Goal: Task Accomplishment & Management: Manage account settings

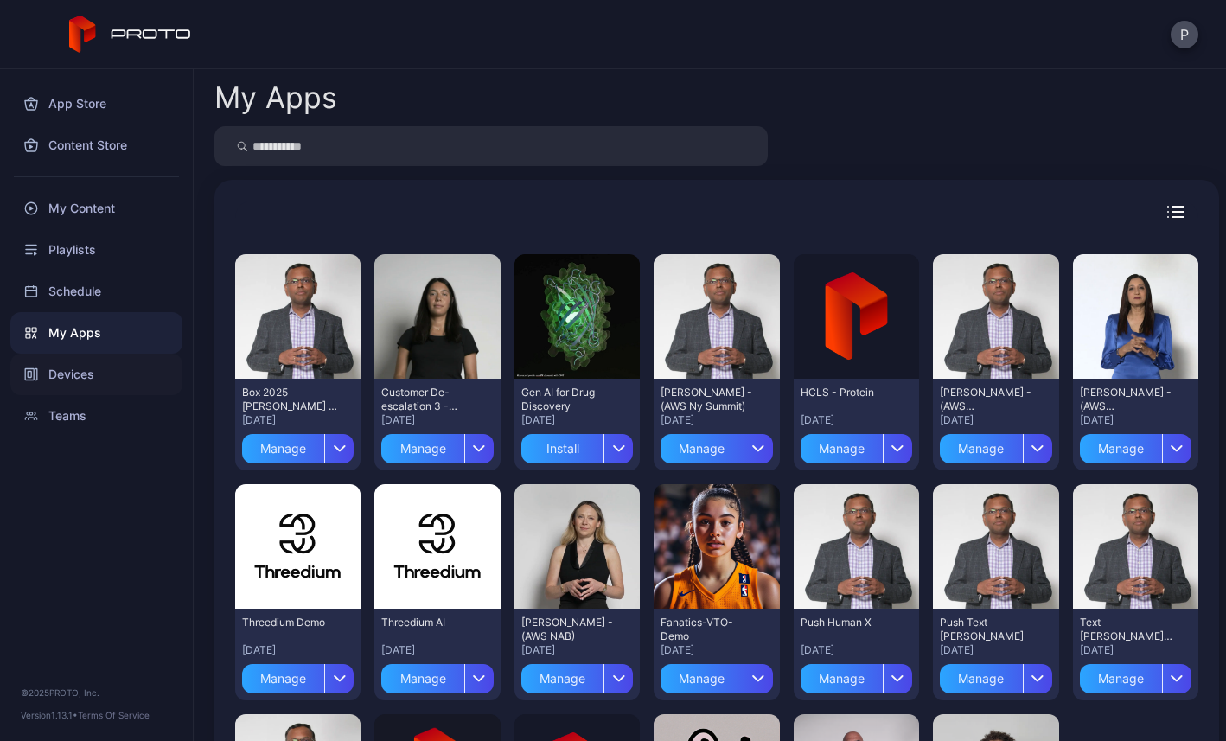
click at [61, 371] on div "Devices" at bounding box center [96, 375] width 172 height 42
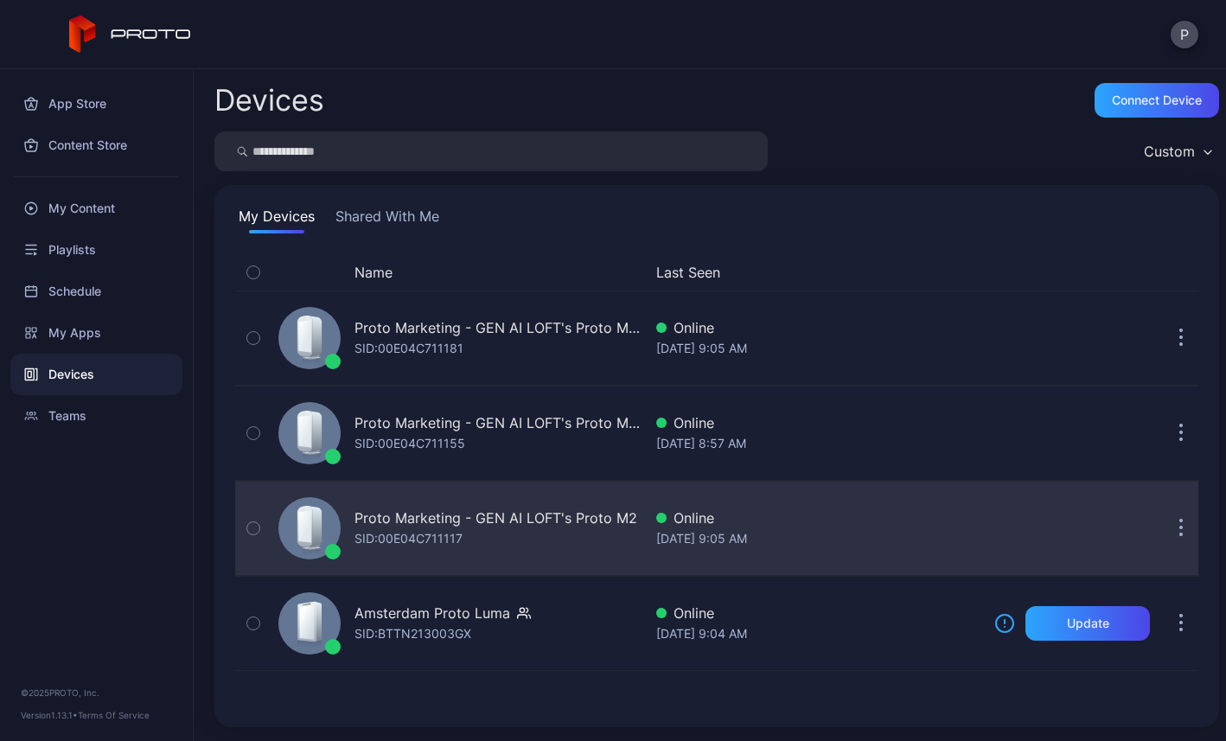
click at [459, 516] on div "Proto Marketing - GEN AI LOFT's Proto M2" at bounding box center [496, 518] width 283 height 21
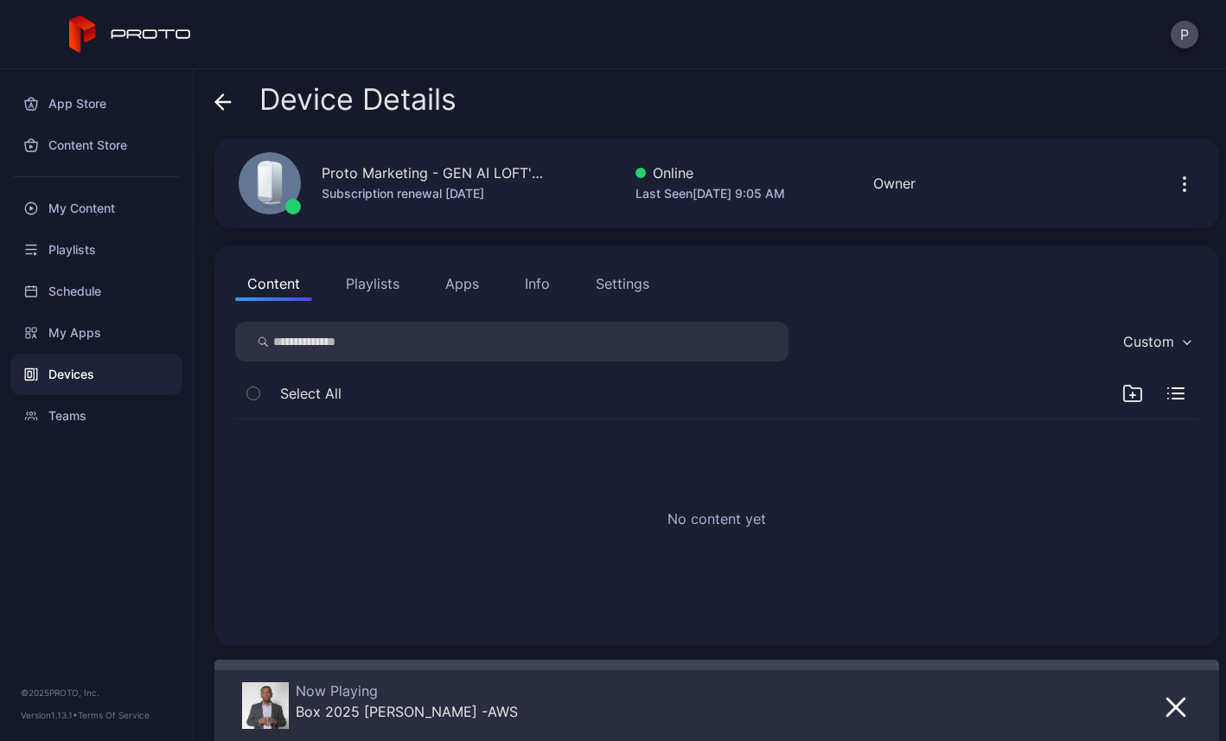
click at [464, 285] on button "Apps" at bounding box center [462, 283] width 58 height 35
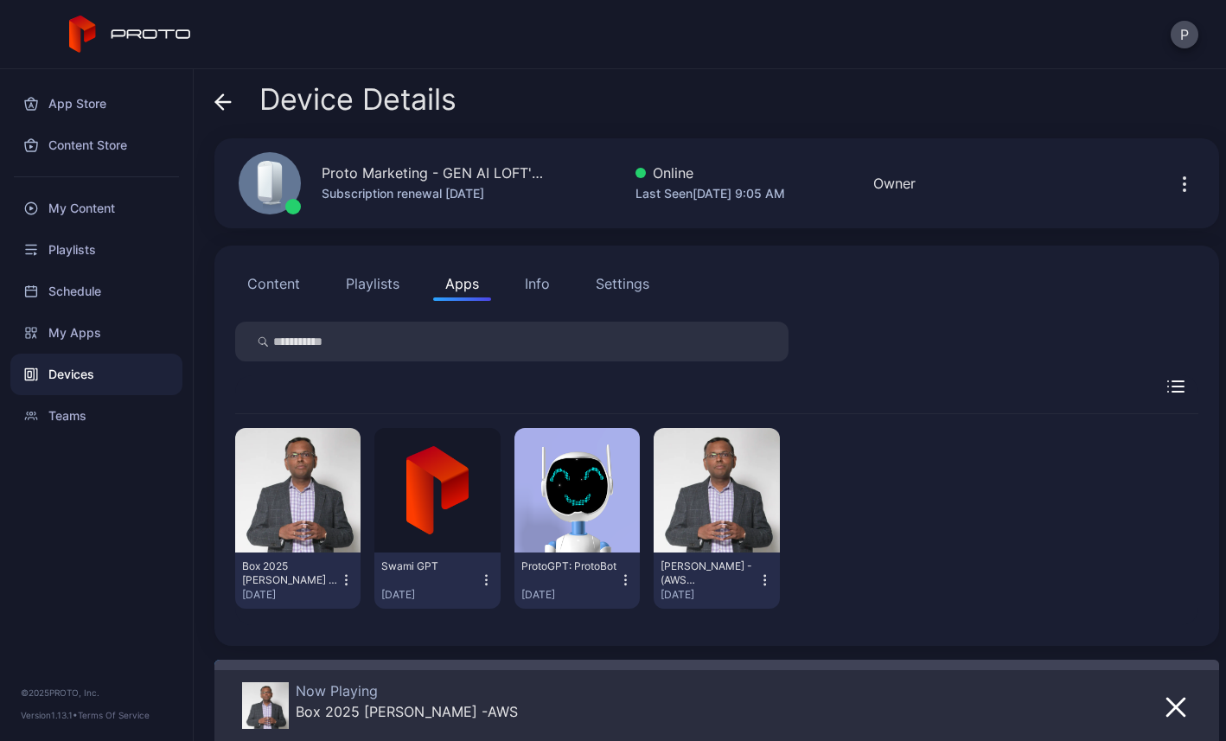
click at [354, 581] on icon "button" at bounding box center [346, 580] width 15 height 17
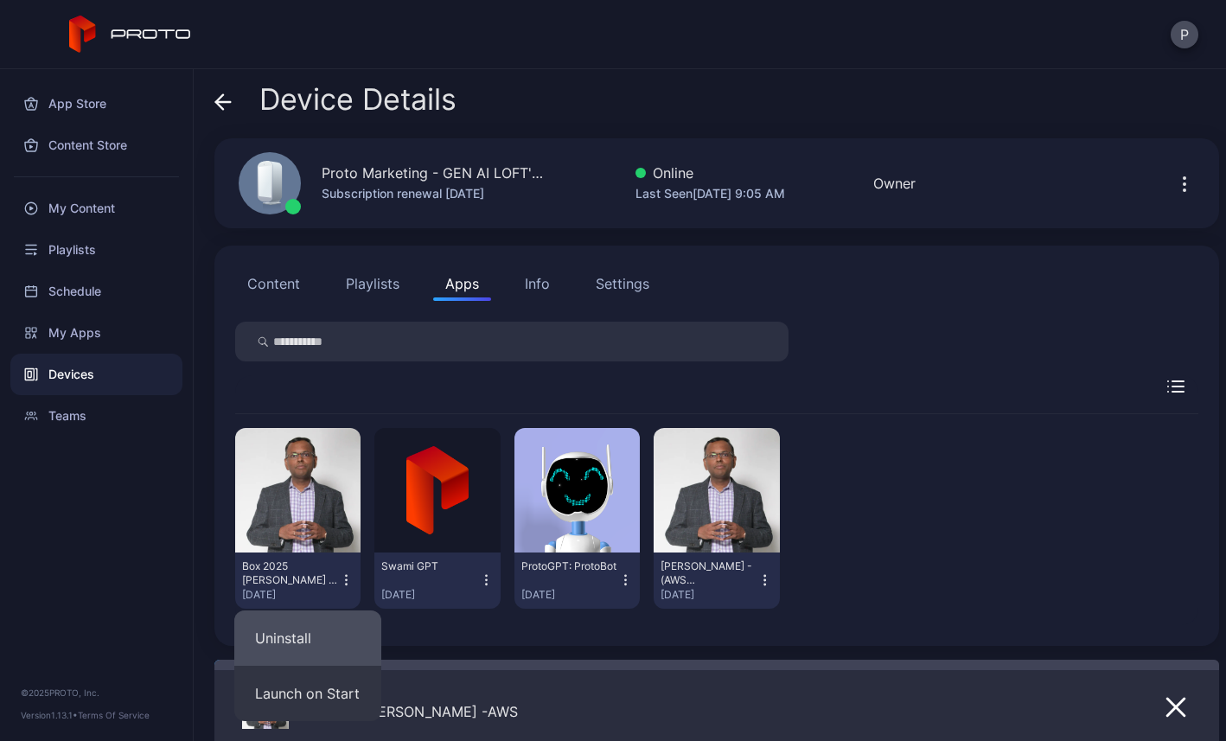
click at [304, 621] on button "Uninstall" at bounding box center [307, 638] width 147 height 55
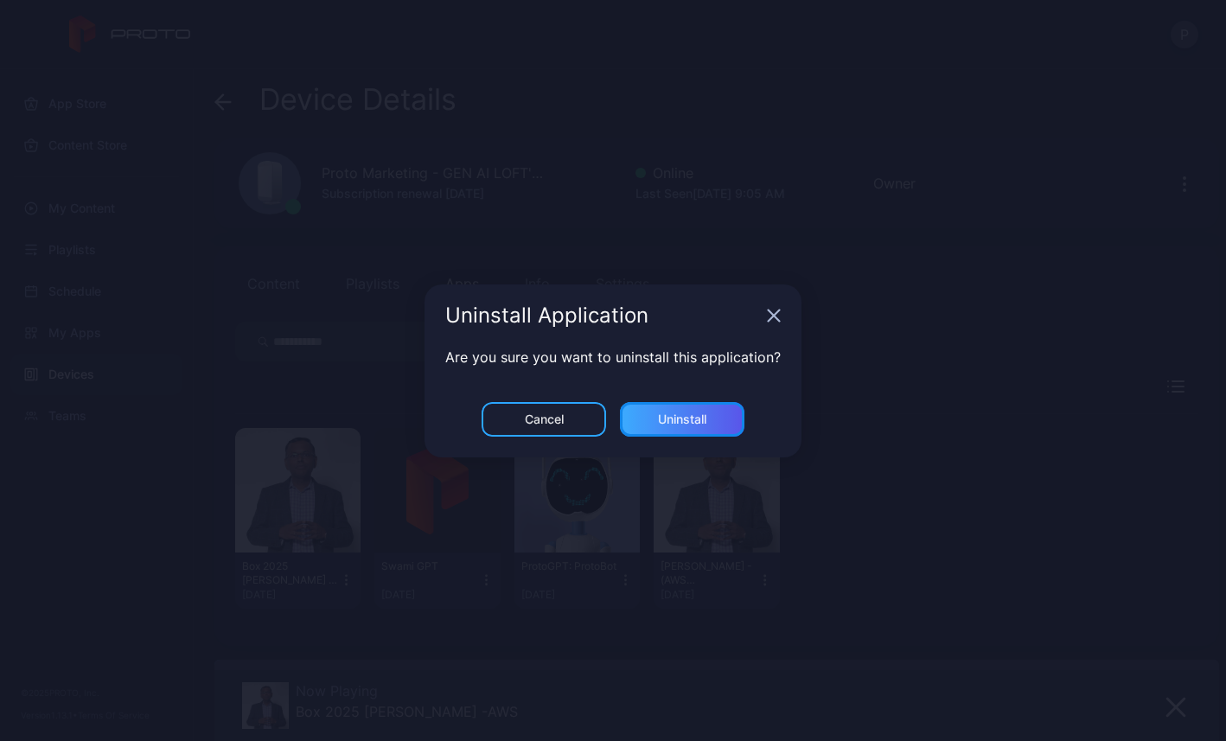
click at [674, 409] on div "Uninstall" at bounding box center [682, 419] width 125 height 35
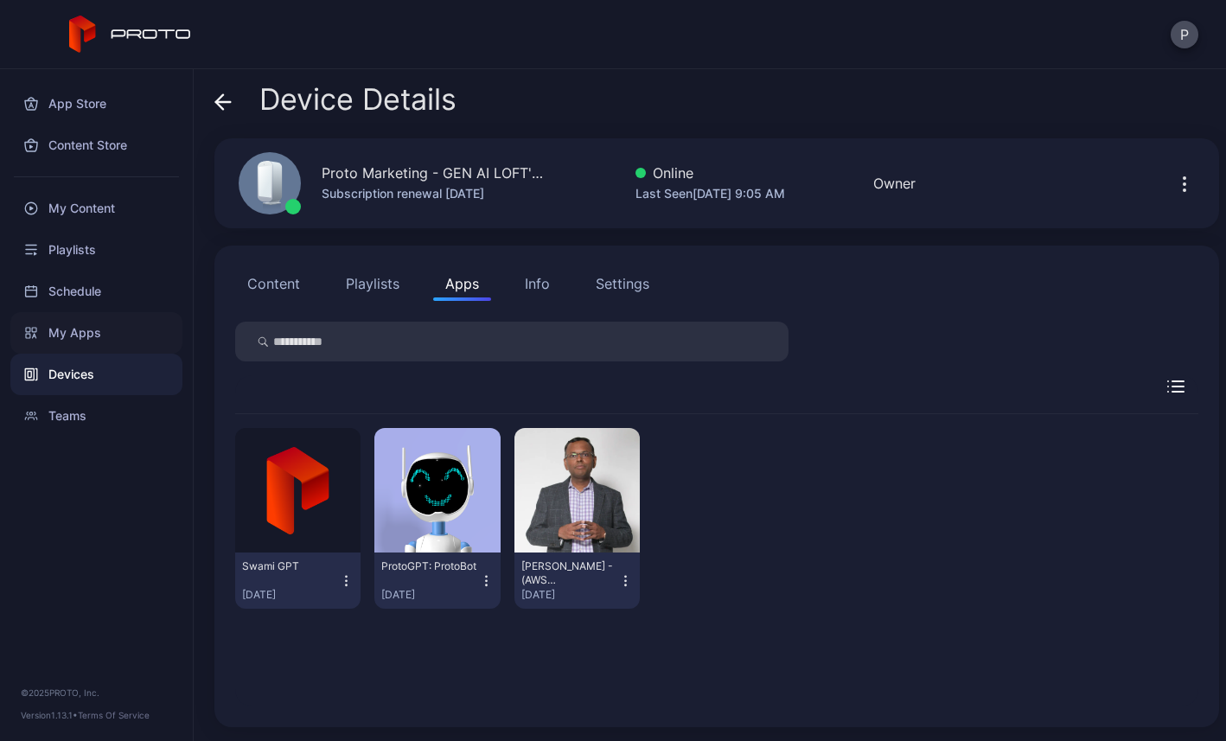
click at [92, 325] on div "My Apps" at bounding box center [96, 333] width 172 height 42
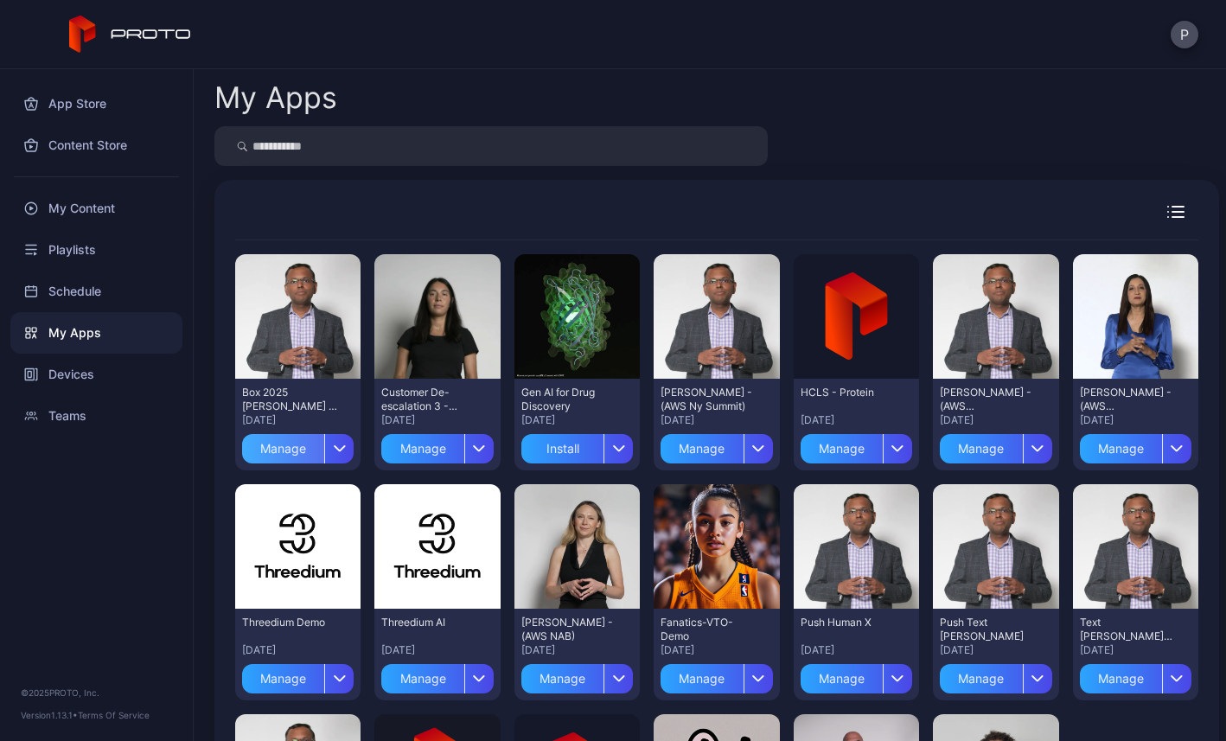
click at [293, 450] on div "Manage" at bounding box center [283, 448] width 82 height 29
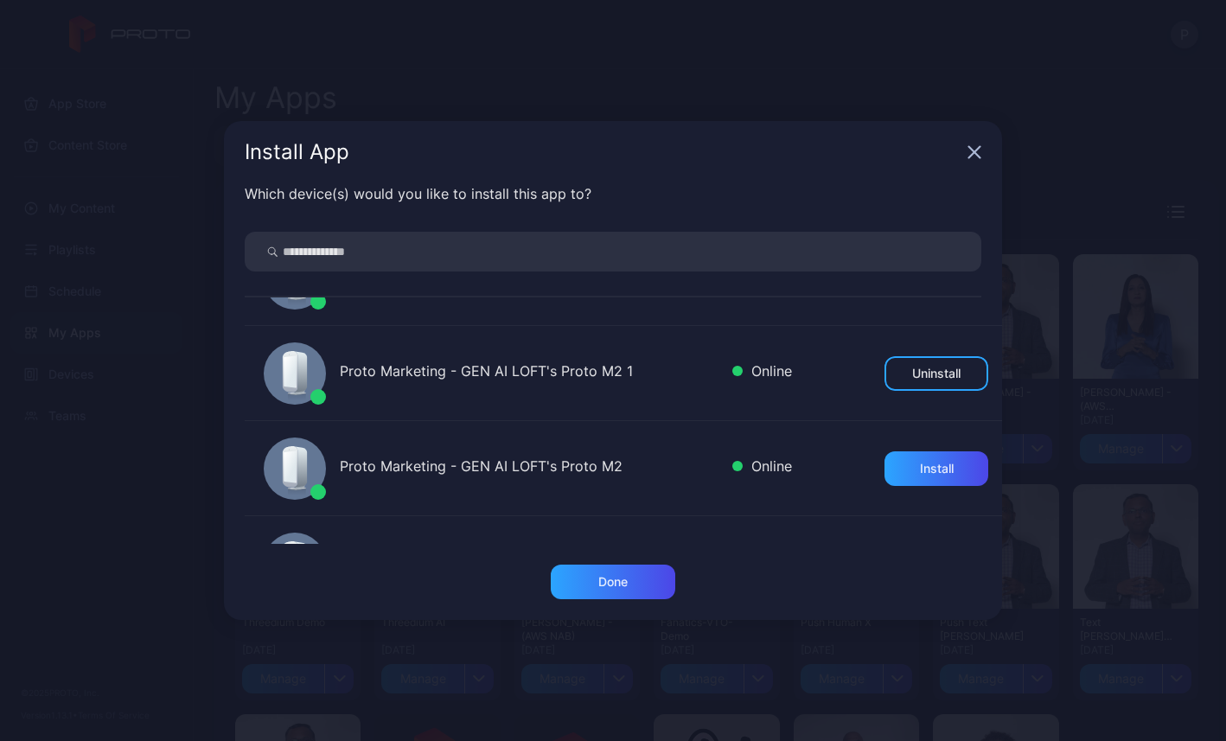
scroll to position [71, 0]
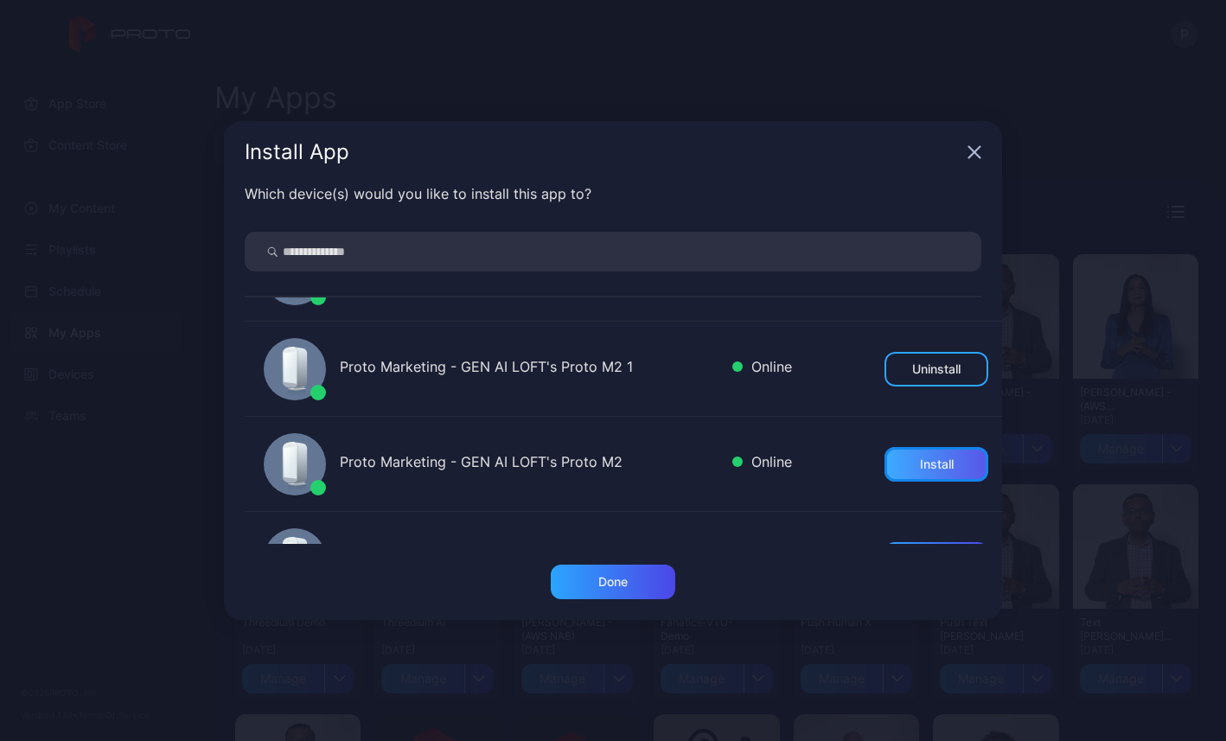
click at [923, 466] on div "Install" at bounding box center [937, 464] width 34 height 14
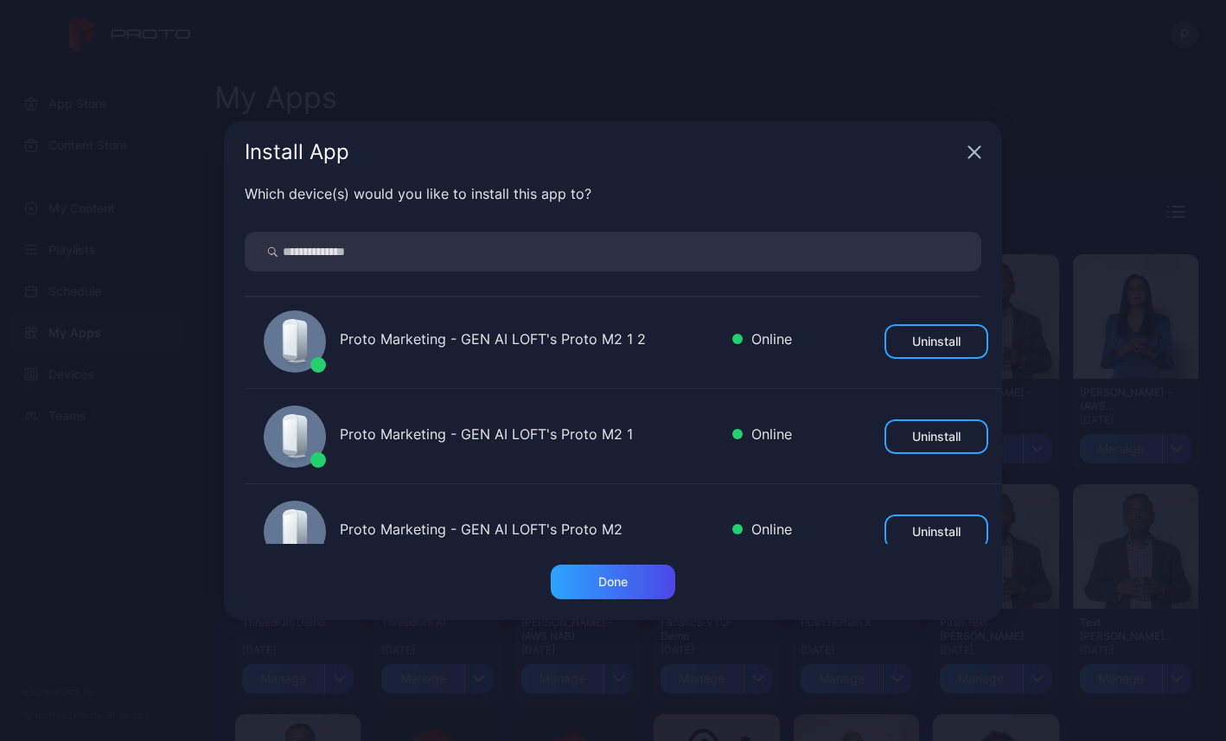
scroll to position [0, 0]
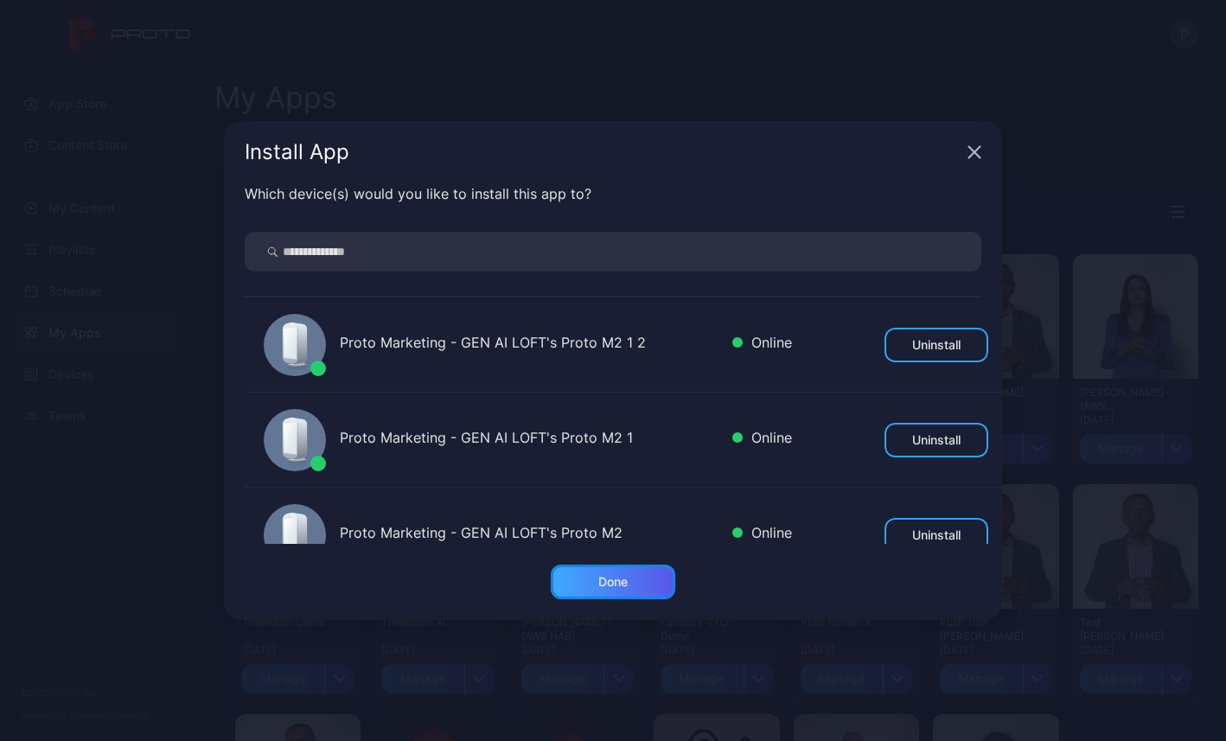
click at [616, 585] on div "Done" at bounding box center [612, 582] width 29 height 14
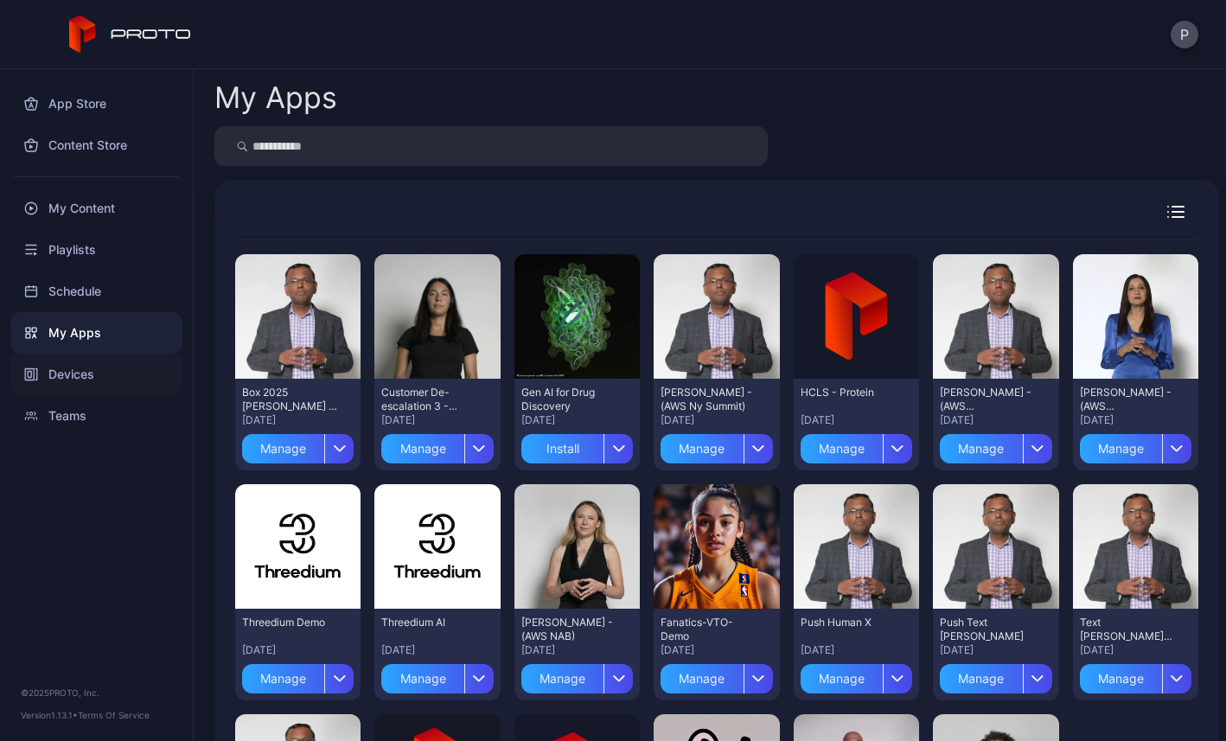
click at [93, 372] on div "Devices" at bounding box center [96, 375] width 172 height 42
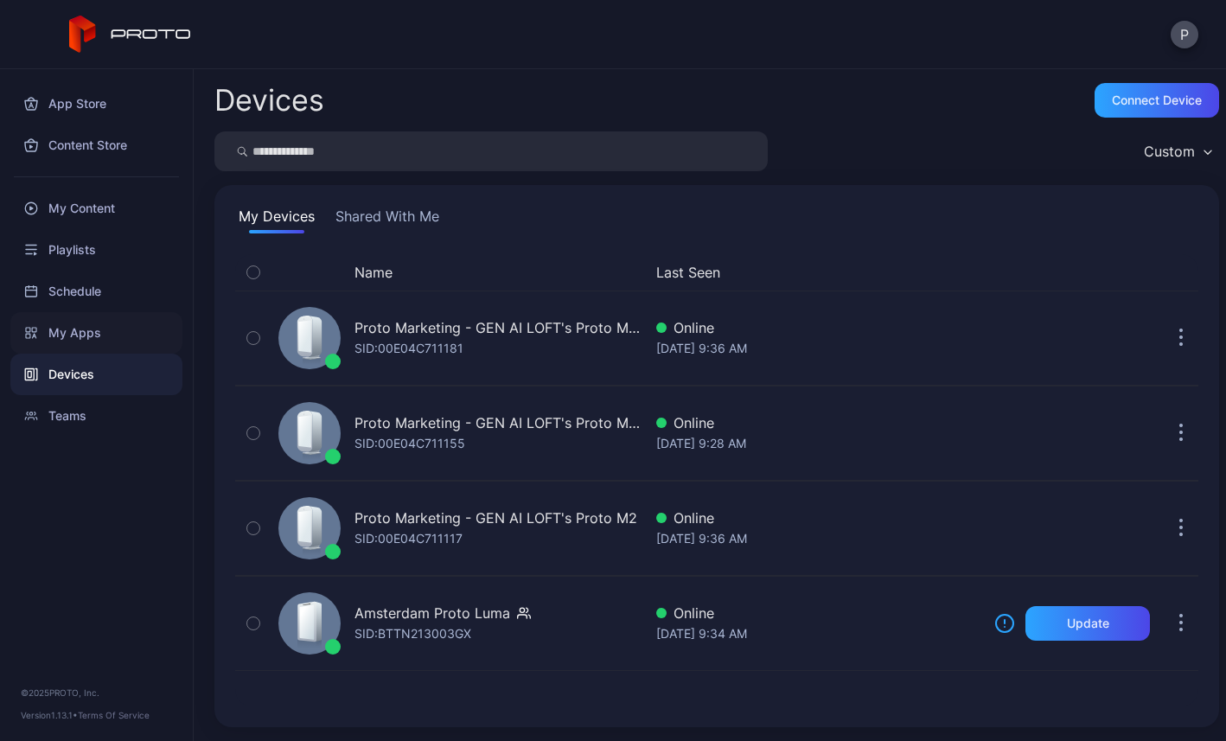
click at [117, 331] on div "My Apps" at bounding box center [96, 333] width 172 height 42
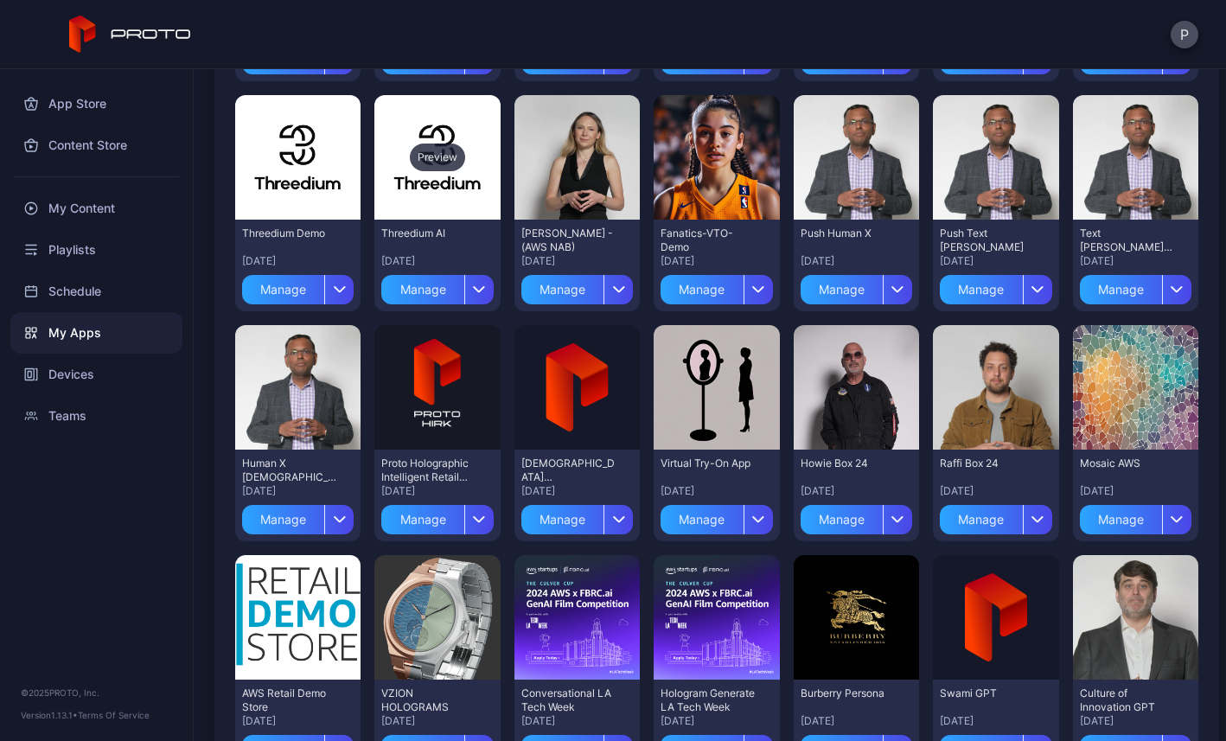
scroll to position [420, 0]
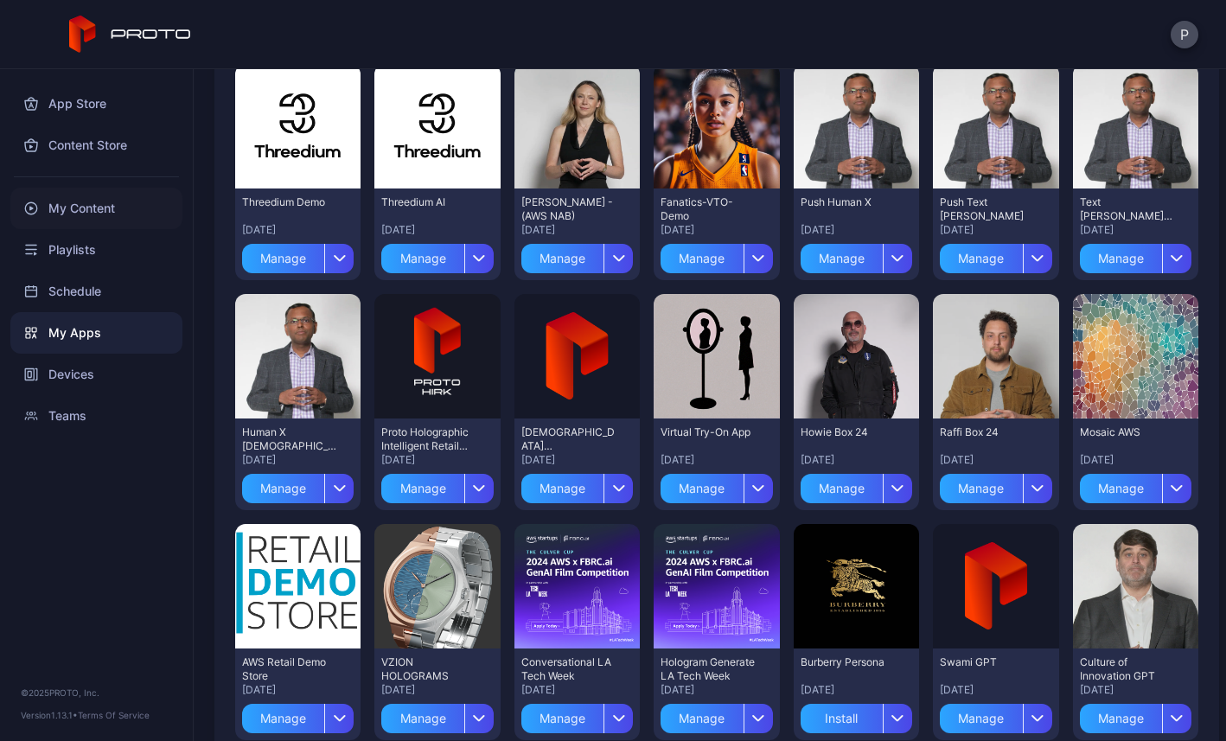
click at [87, 204] on div "My Content" at bounding box center [96, 209] width 172 height 42
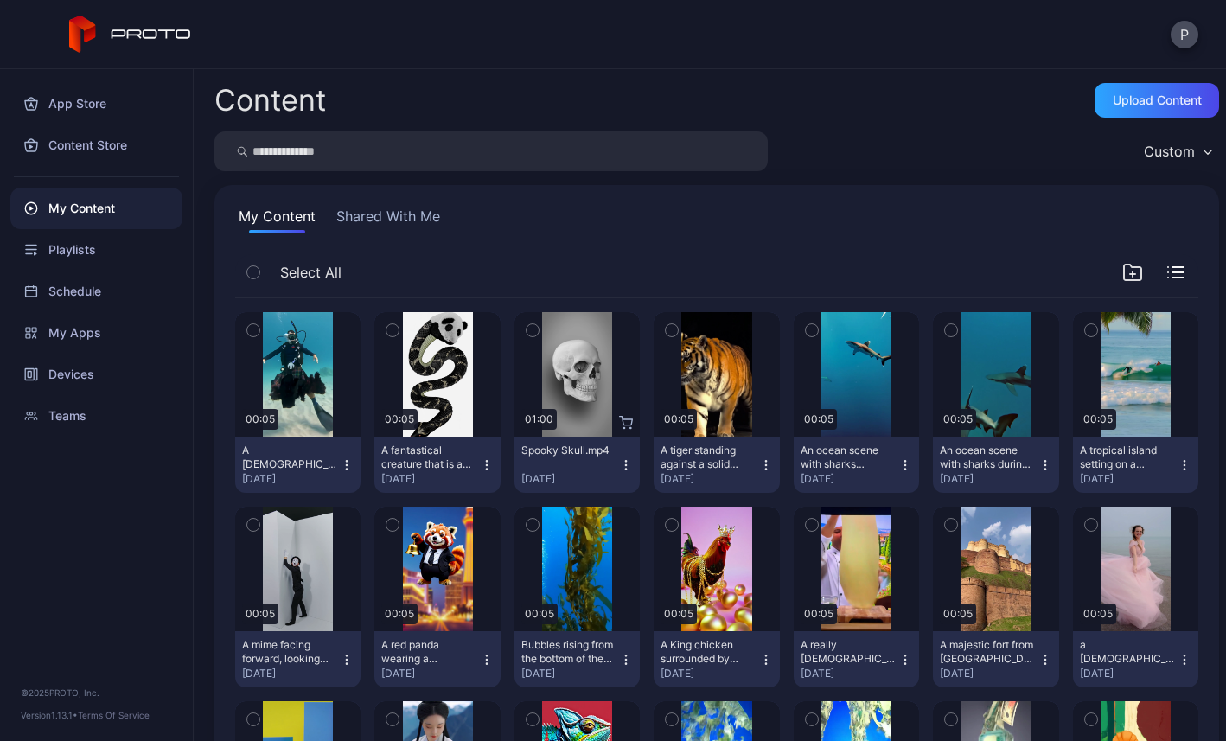
click at [494, 461] on icon "button" at bounding box center [487, 465] width 14 height 14
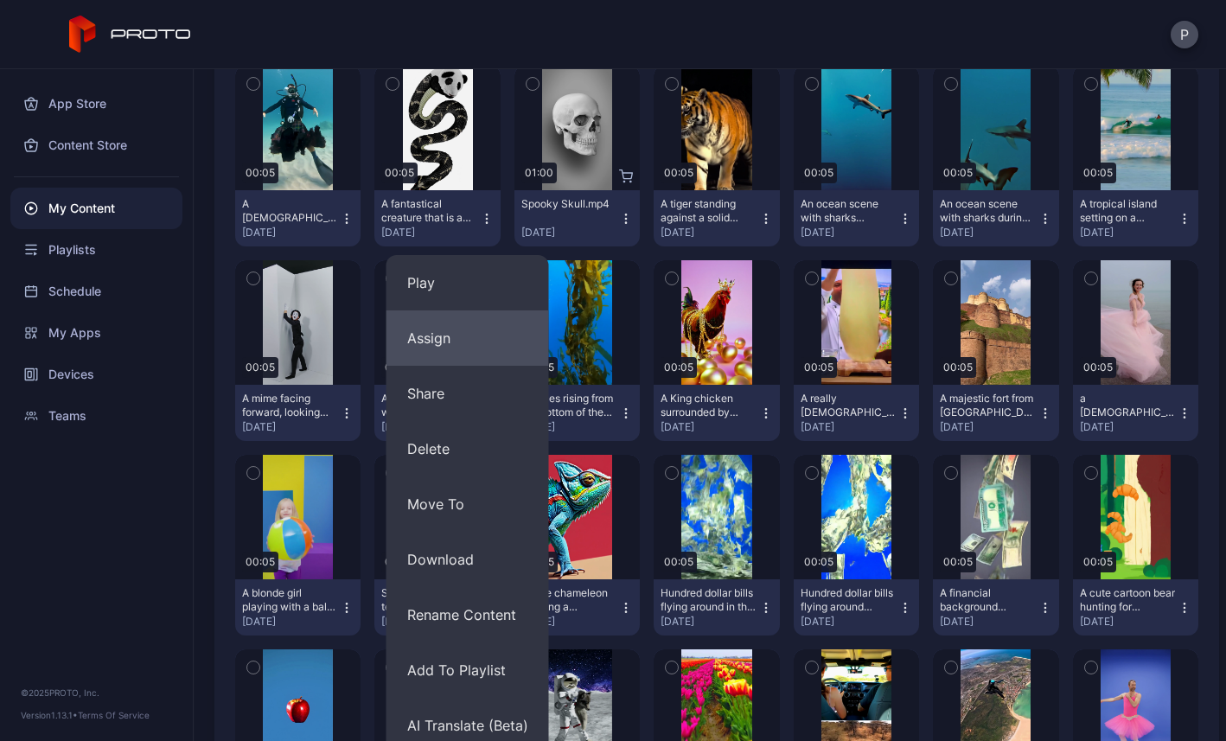
scroll to position [266, 0]
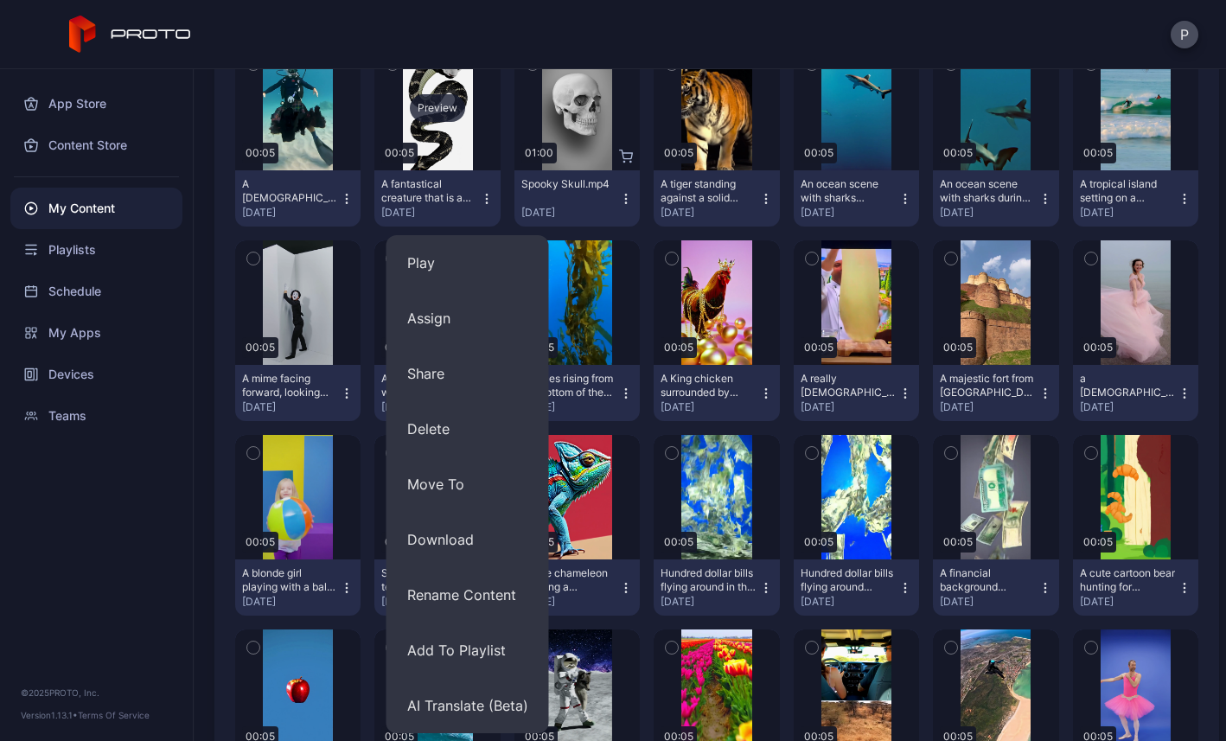
click at [464, 135] on div "Preview" at bounding box center [436, 108] width 125 height 125
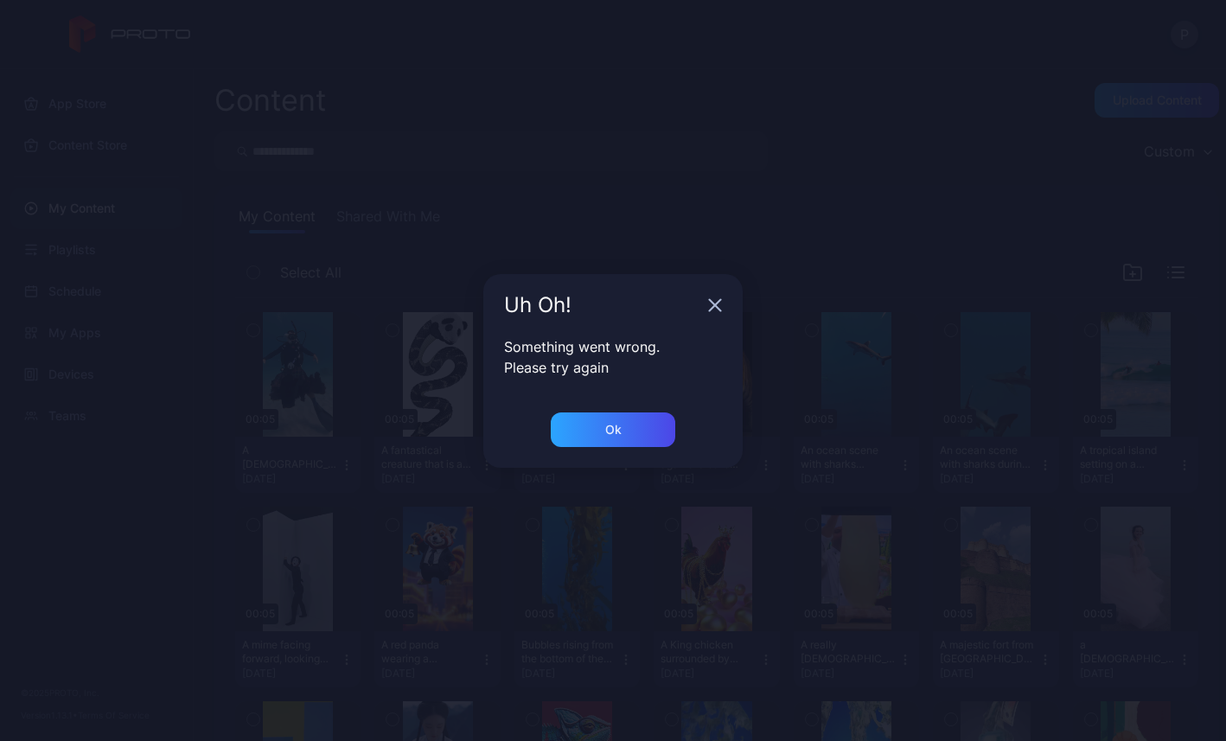
scroll to position [266, 0]
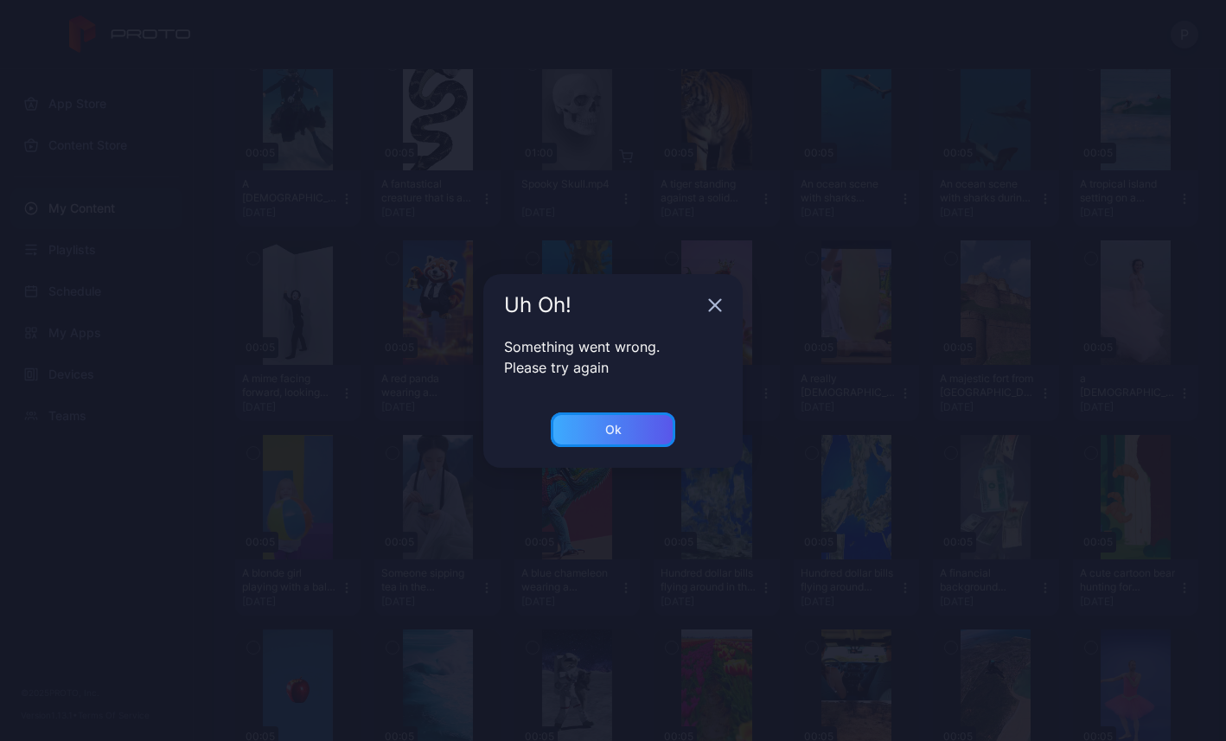
click at [579, 414] on div "Ok" at bounding box center [613, 430] width 125 height 35
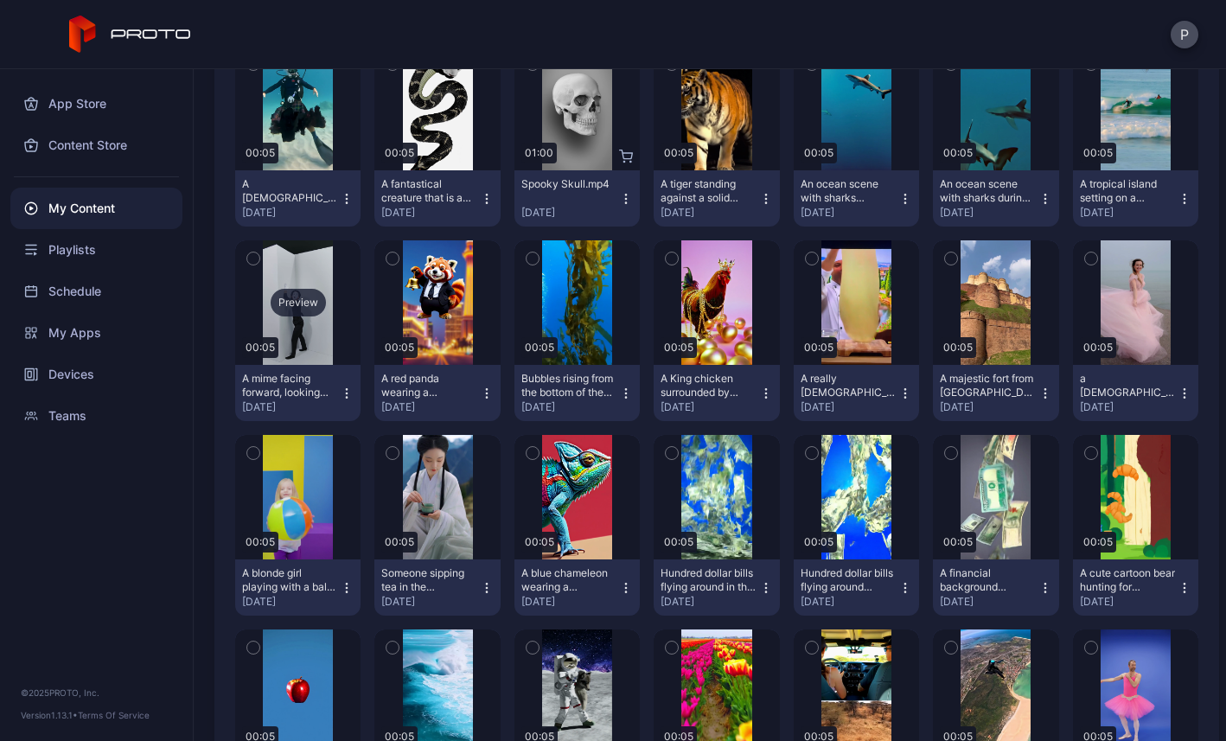
click at [361, 322] on div "Preview" at bounding box center [297, 302] width 125 height 125
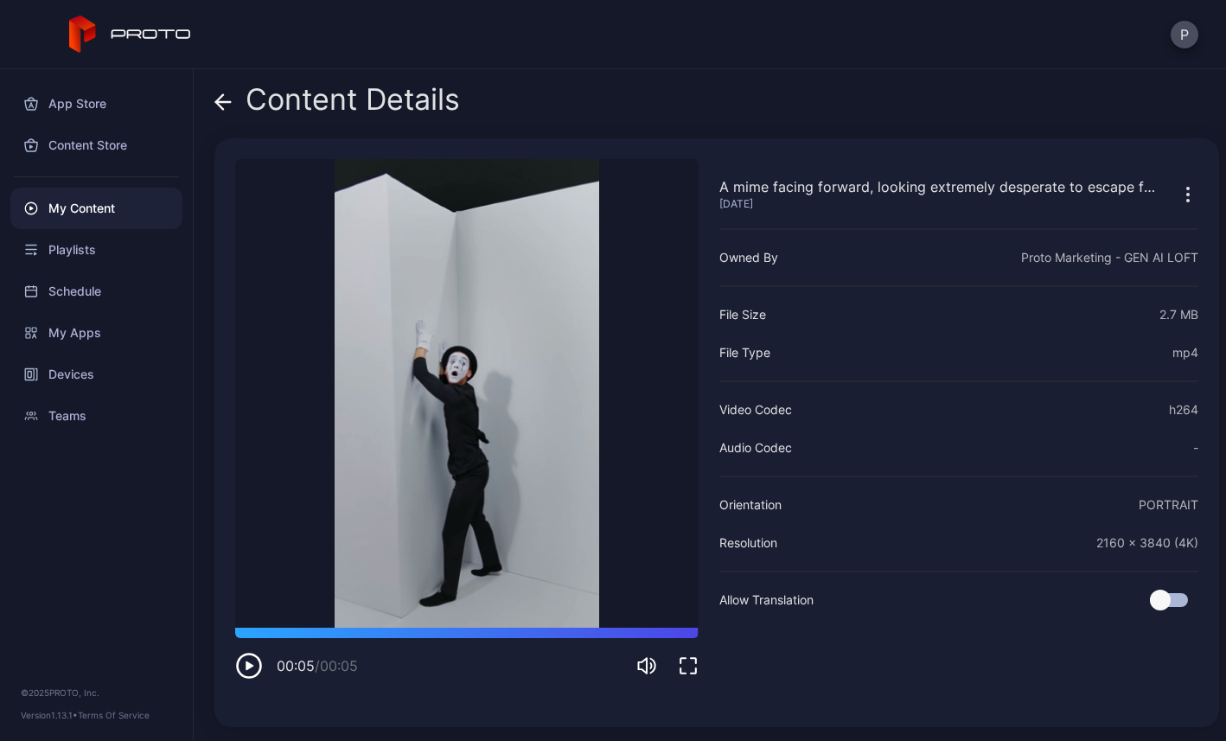
click at [217, 101] on icon at bounding box center [219, 101] width 7 height 15
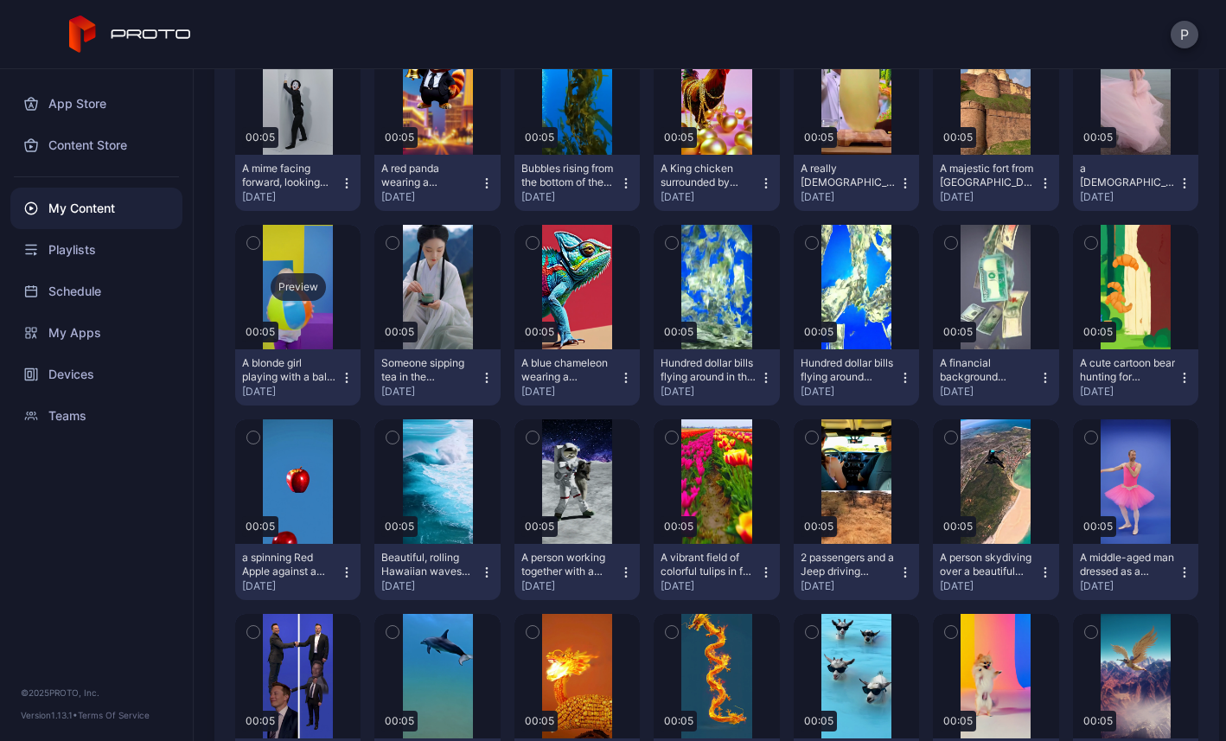
scroll to position [569, 0]
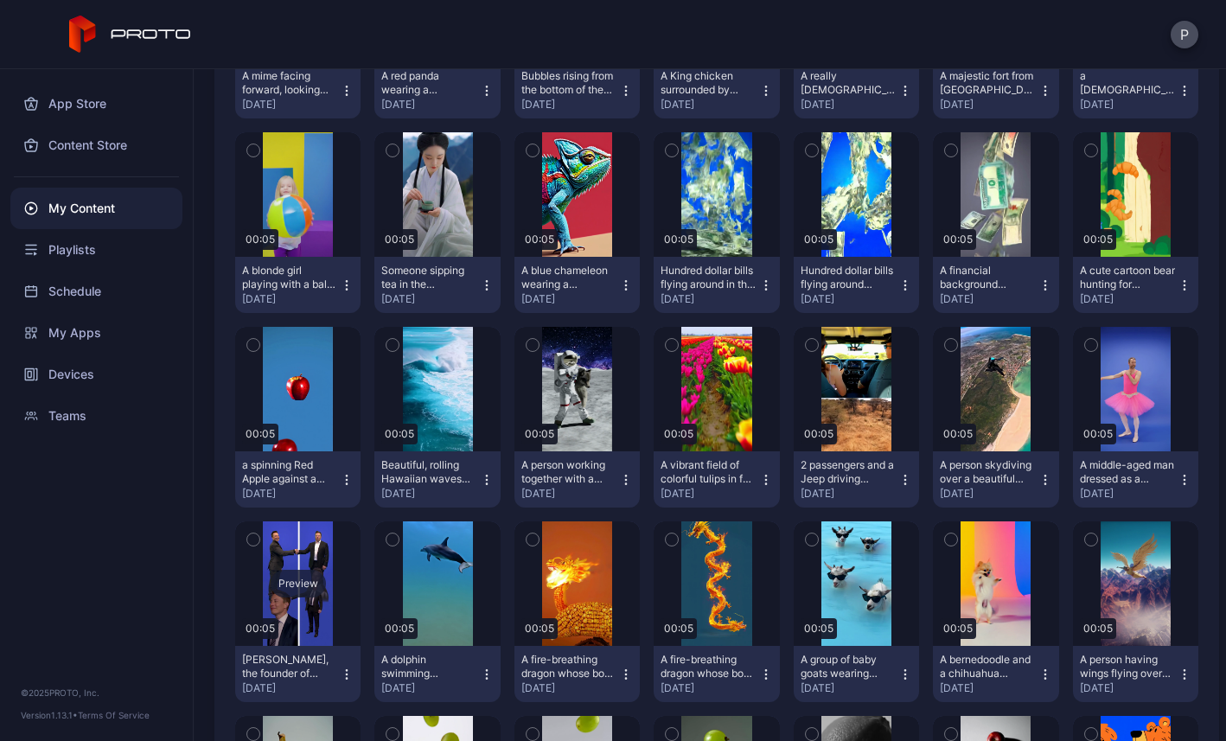
click at [326, 587] on div "Preview" at bounding box center [298, 584] width 55 height 28
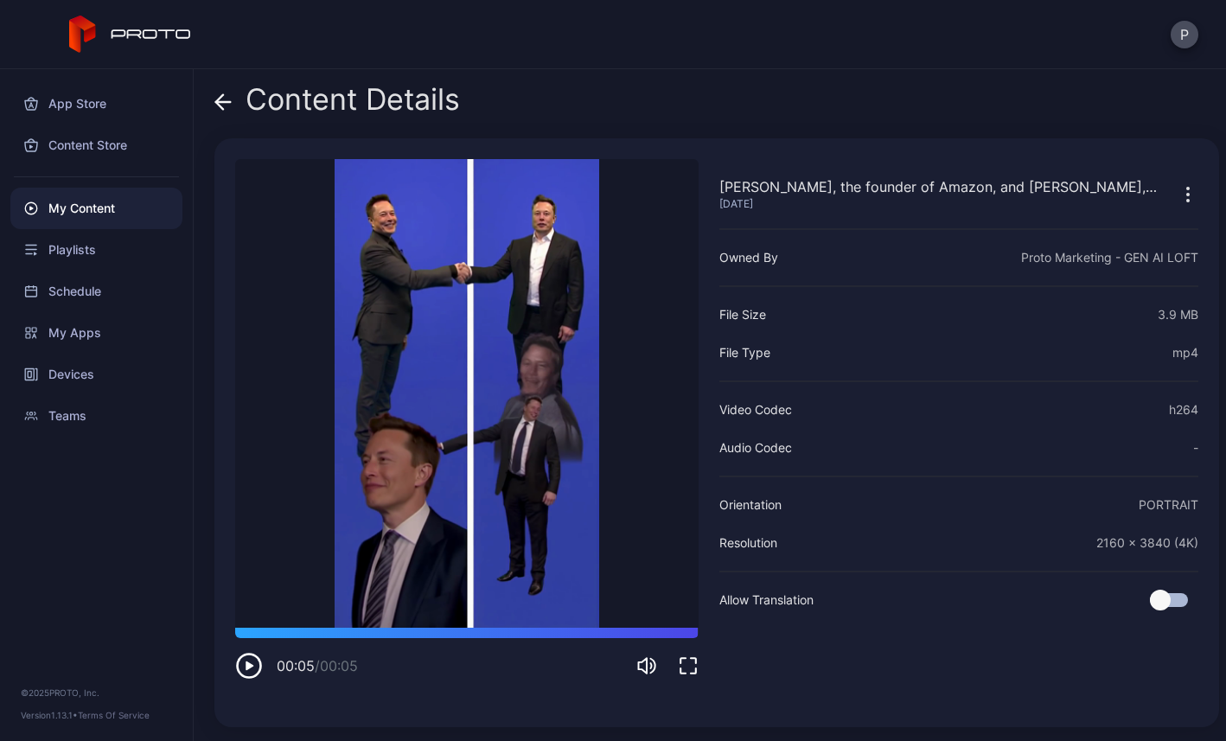
click at [216, 96] on icon at bounding box center [222, 101] width 17 height 17
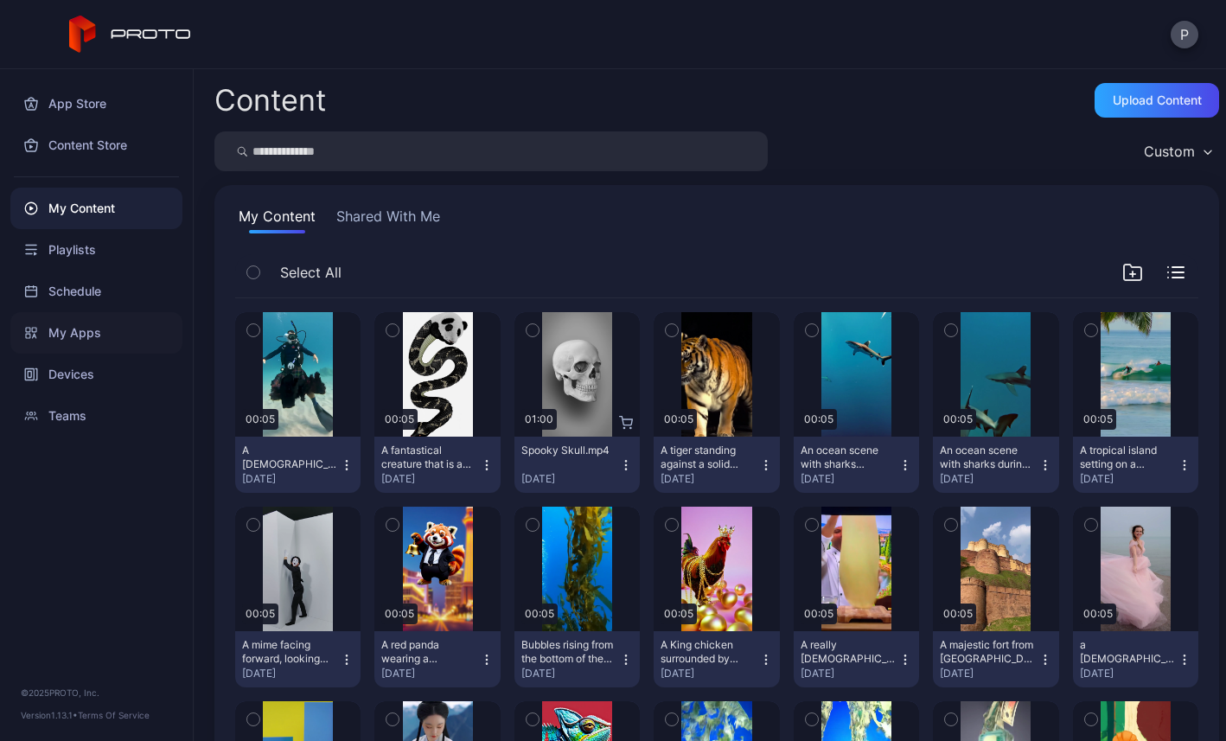
click at [70, 332] on div "My Apps" at bounding box center [96, 333] width 172 height 42
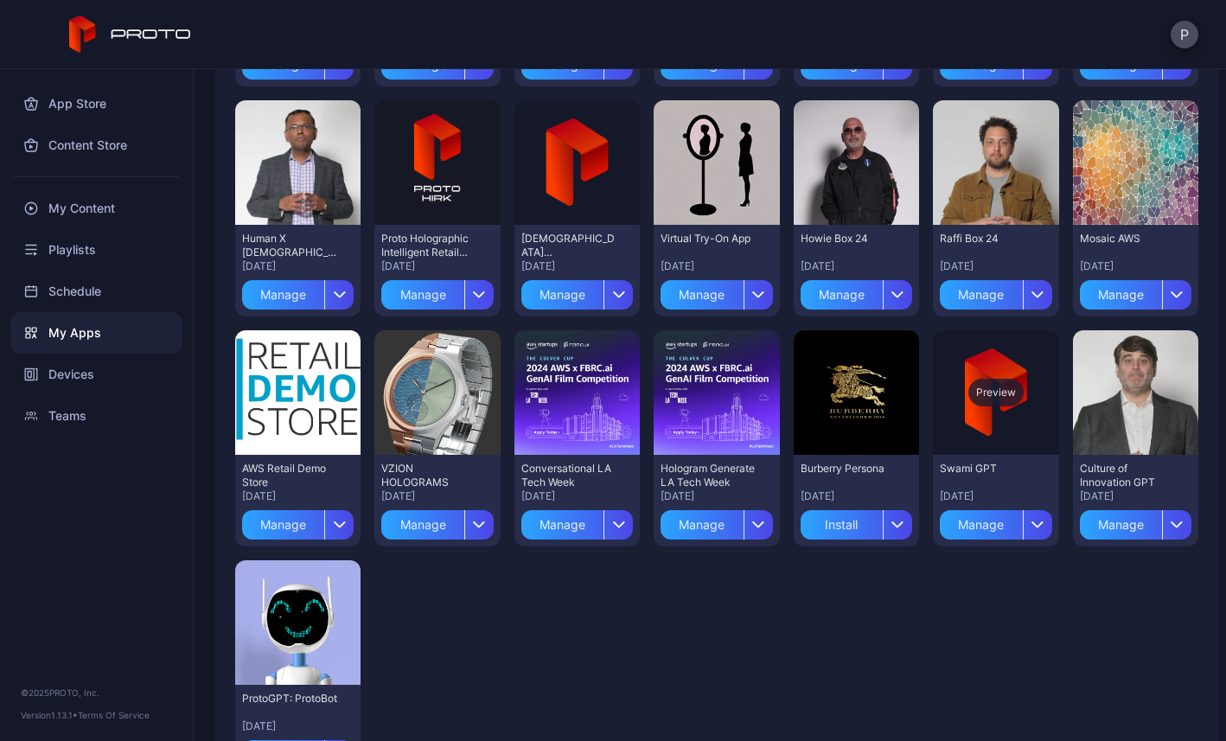
scroll to position [698, 0]
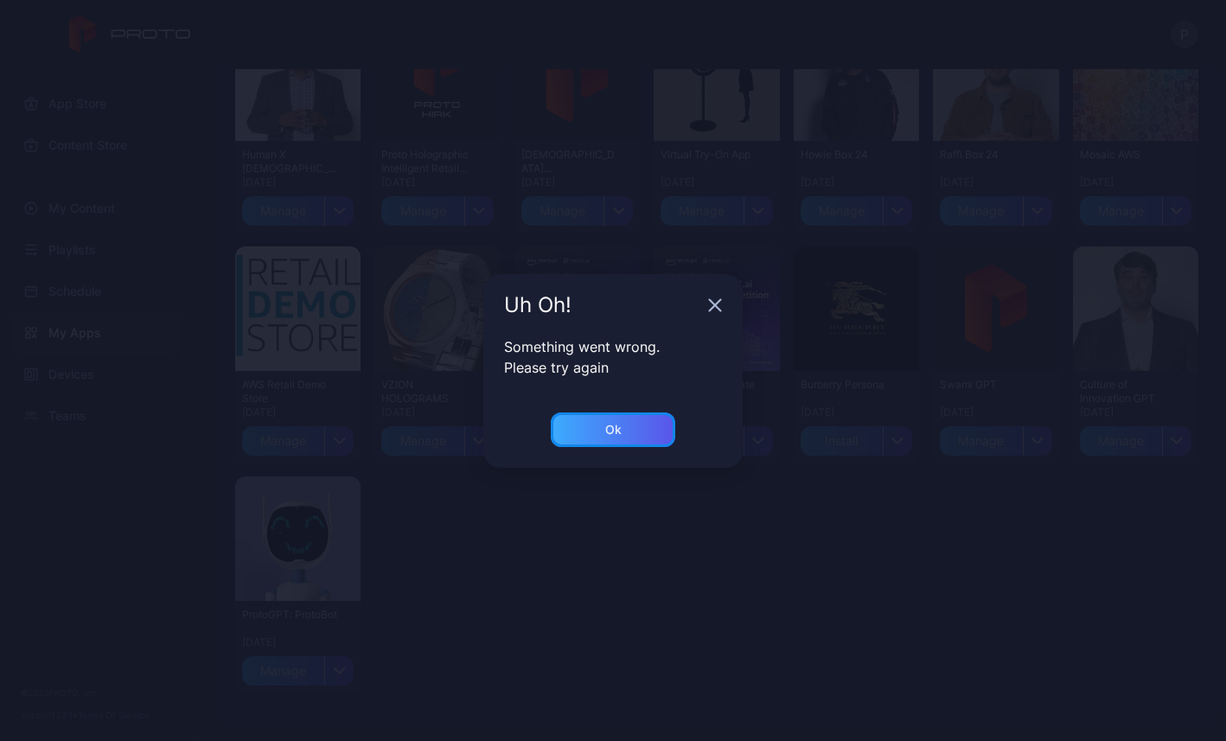
click at [630, 421] on div "Ok" at bounding box center [613, 430] width 125 height 35
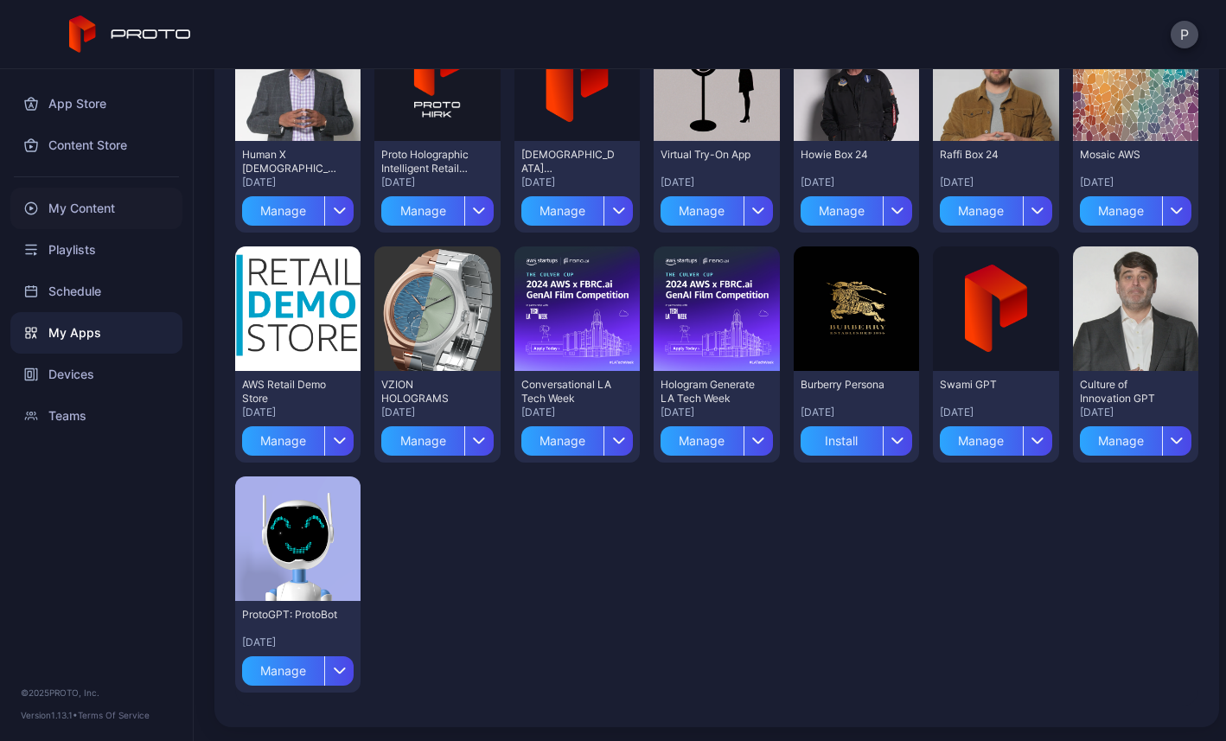
click at [98, 208] on div "My Content" at bounding box center [96, 209] width 172 height 42
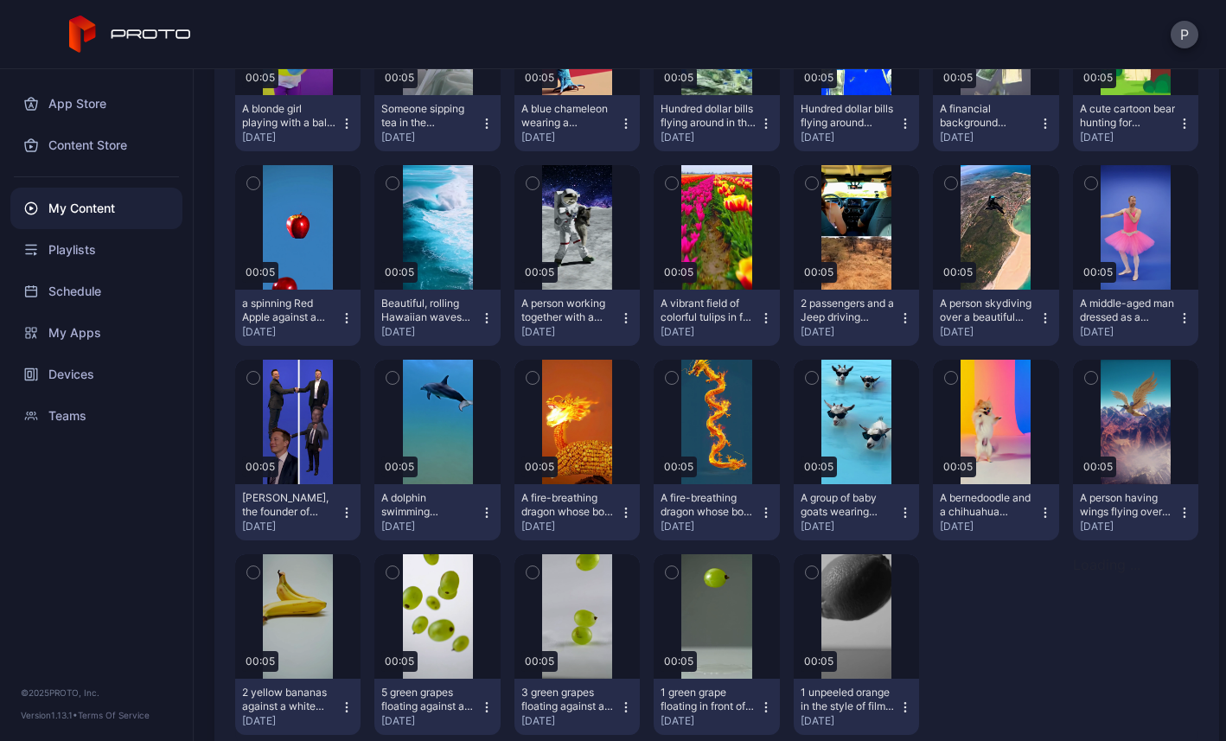
scroll to position [968, 0]
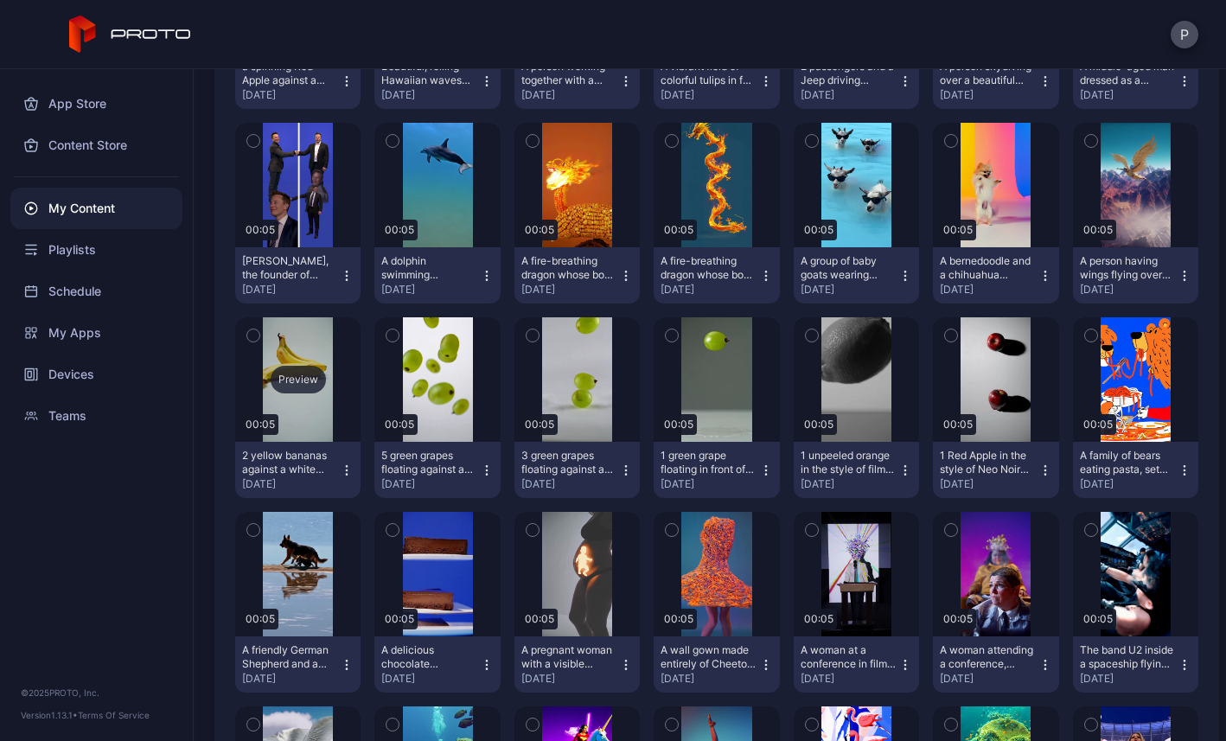
click at [361, 412] on div "Preview" at bounding box center [297, 379] width 125 height 125
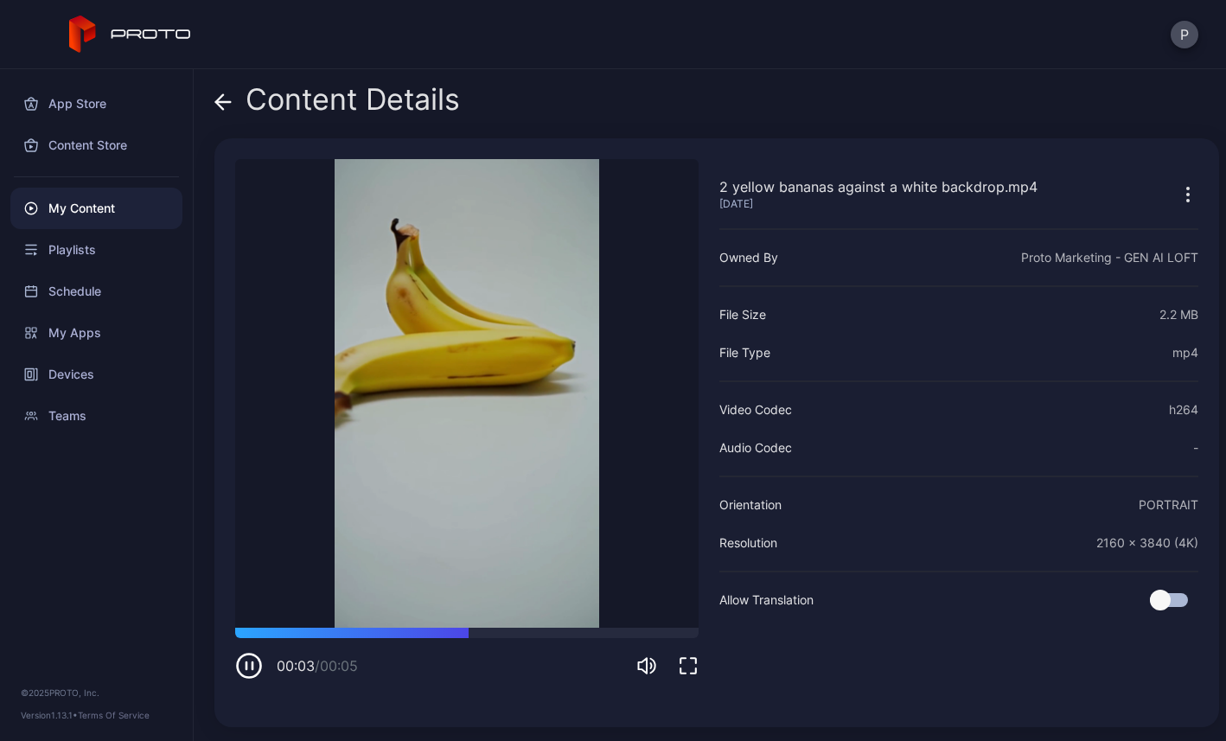
click at [1178, 198] on icon "button" at bounding box center [1188, 194] width 21 height 21
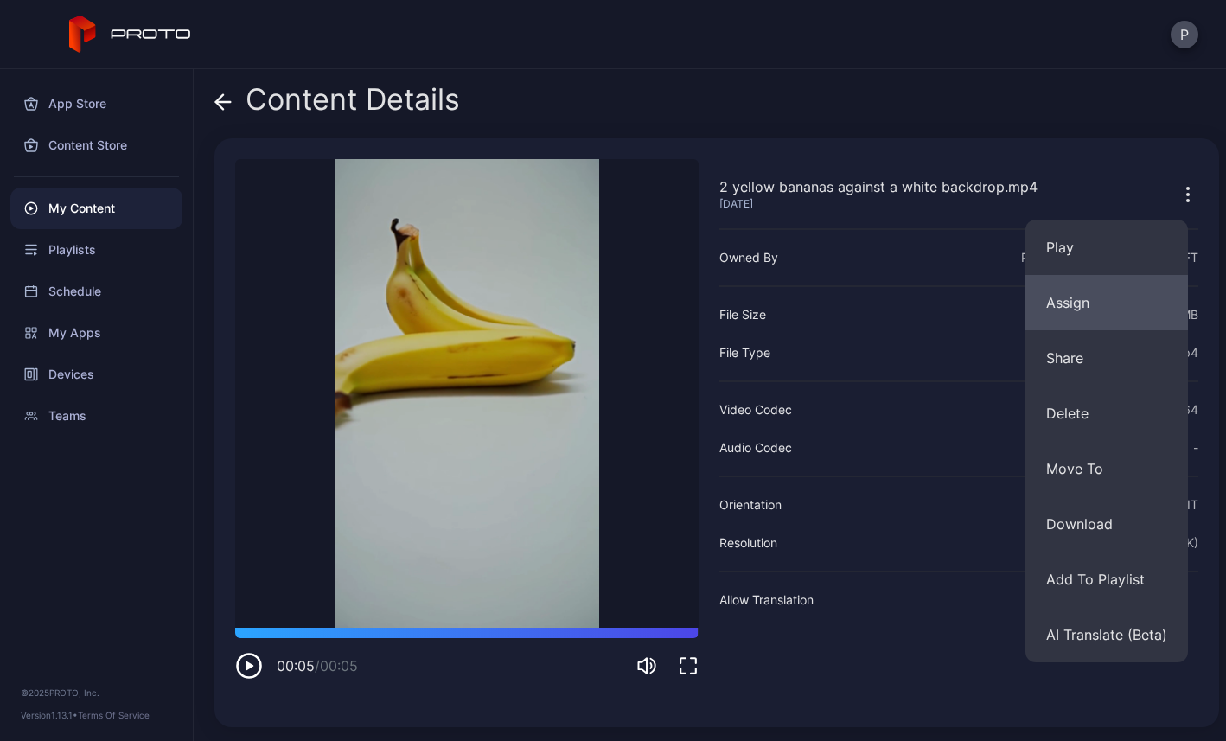
click at [1091, 319] on button "Assign" at bounding box center [1107, 302] width 163 height 55
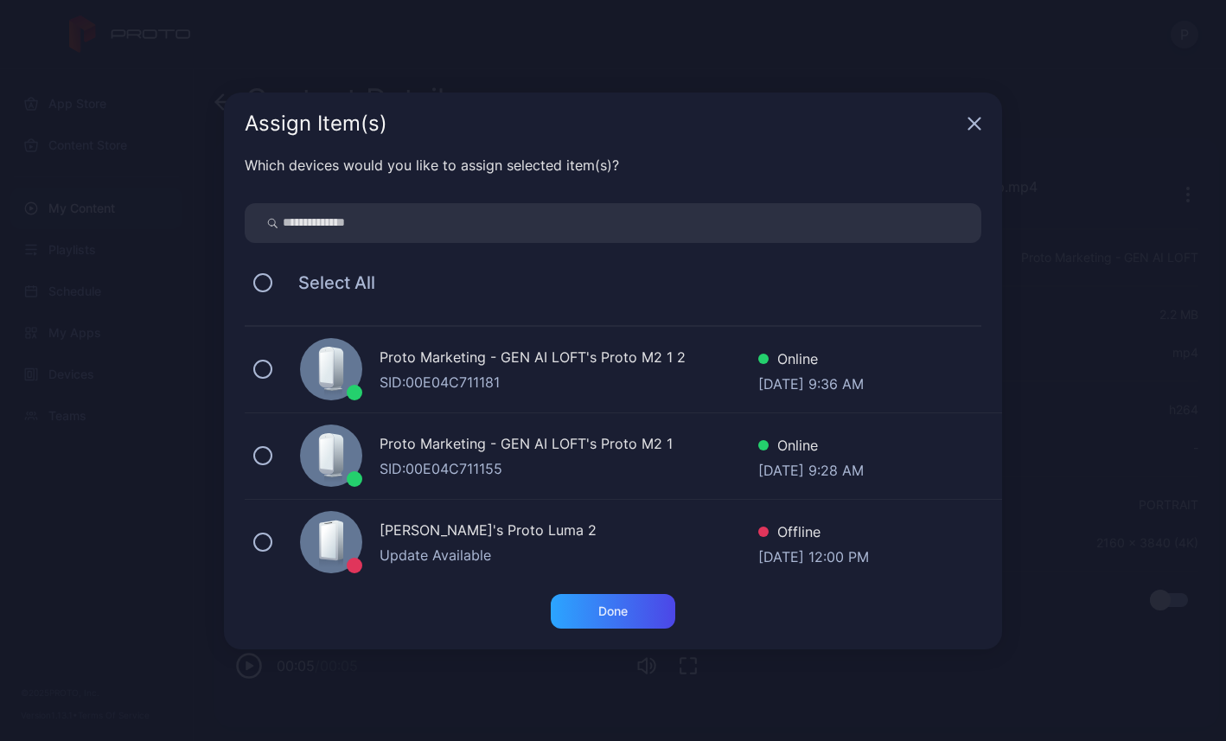
click at [971, 129] on icon "button" at bounding box center [975, 124] width 14 height 14
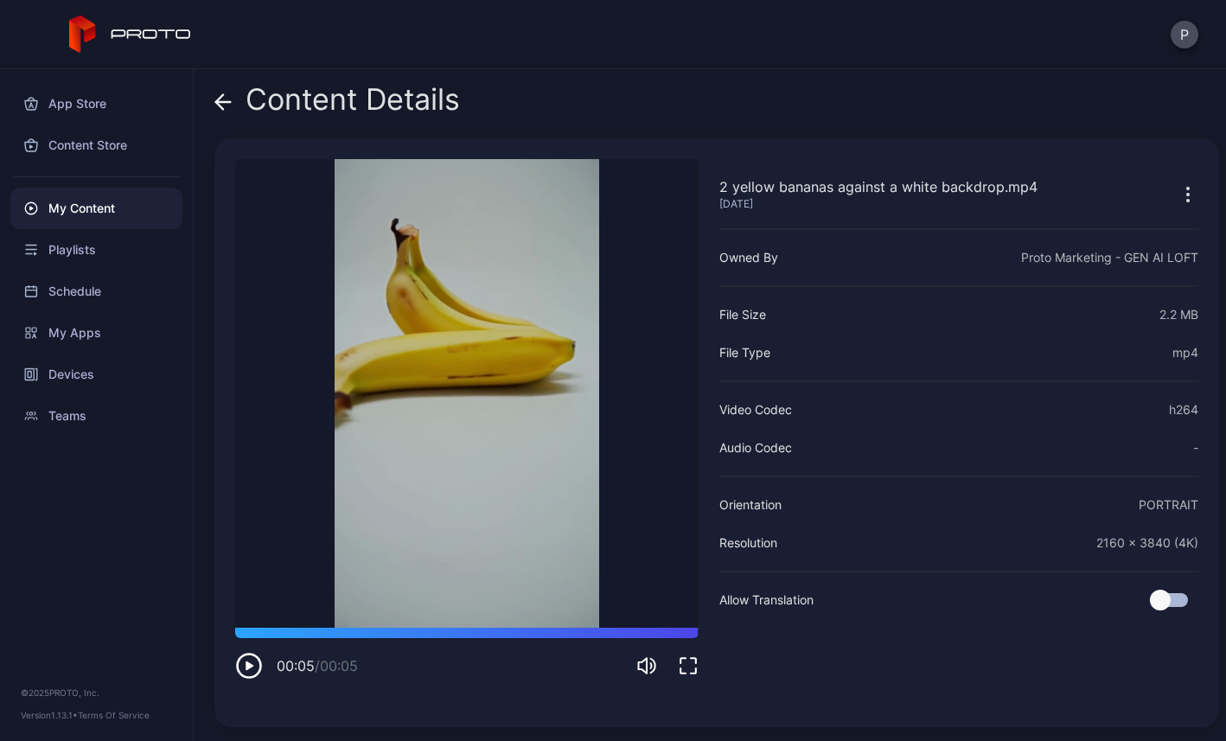
click at [1178, 201] on icon "button" at bounding box center [1188, 194] width 21 height 21
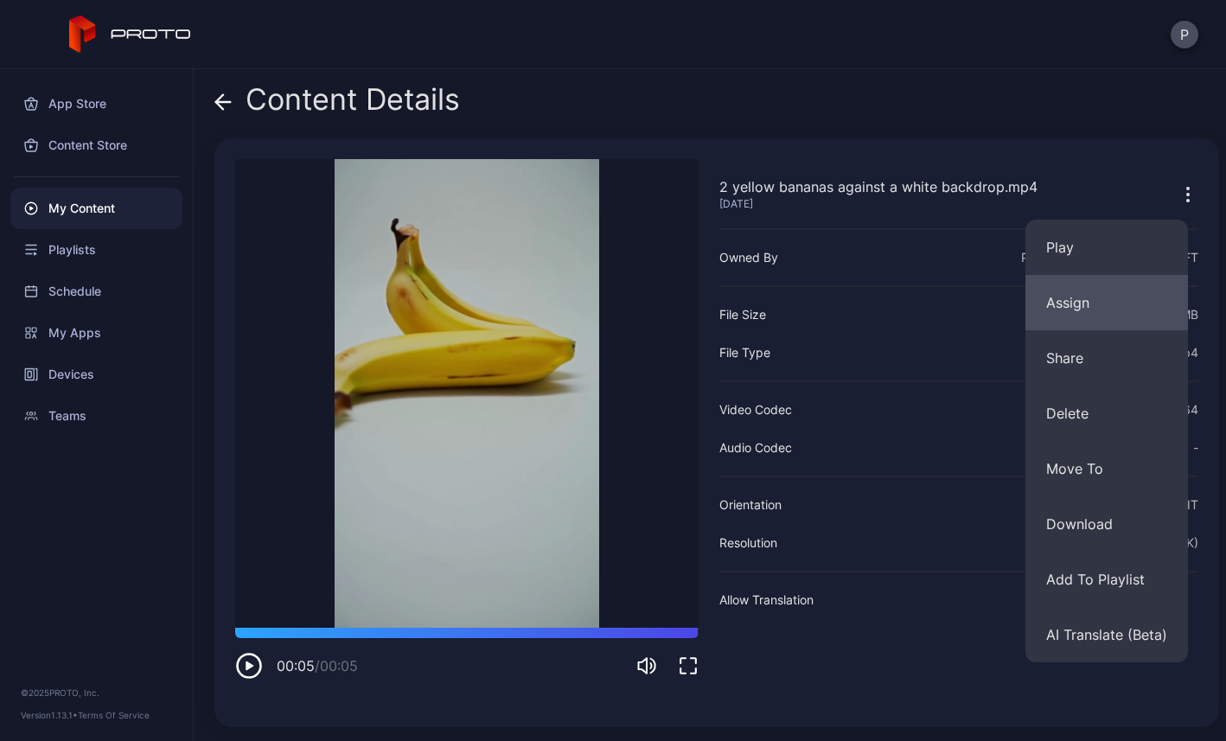
click at [1075, 301] on button "Assign" at bounding box center [1107, 302] width 163 height 55
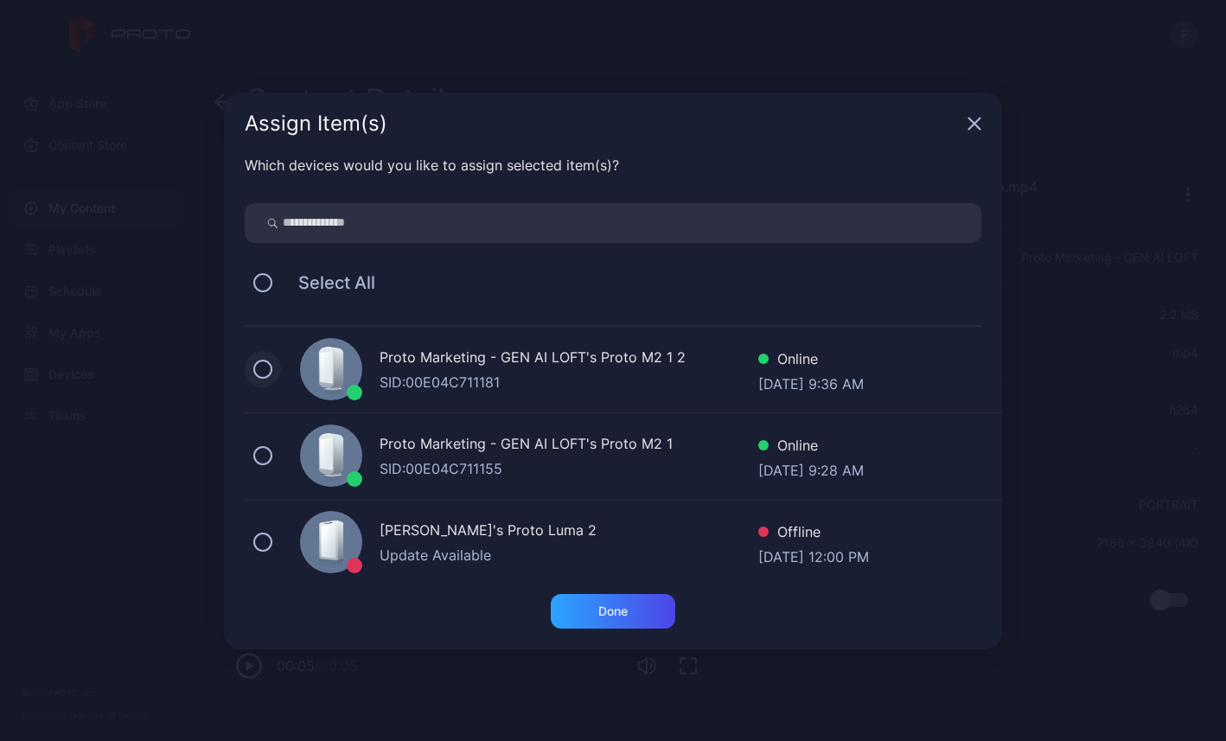
click at [264, 368] on button at bounding box center [262, 369] width 19 height 19
click at [259, 451] on button at bounding box center [262, 455] width 19 height 19
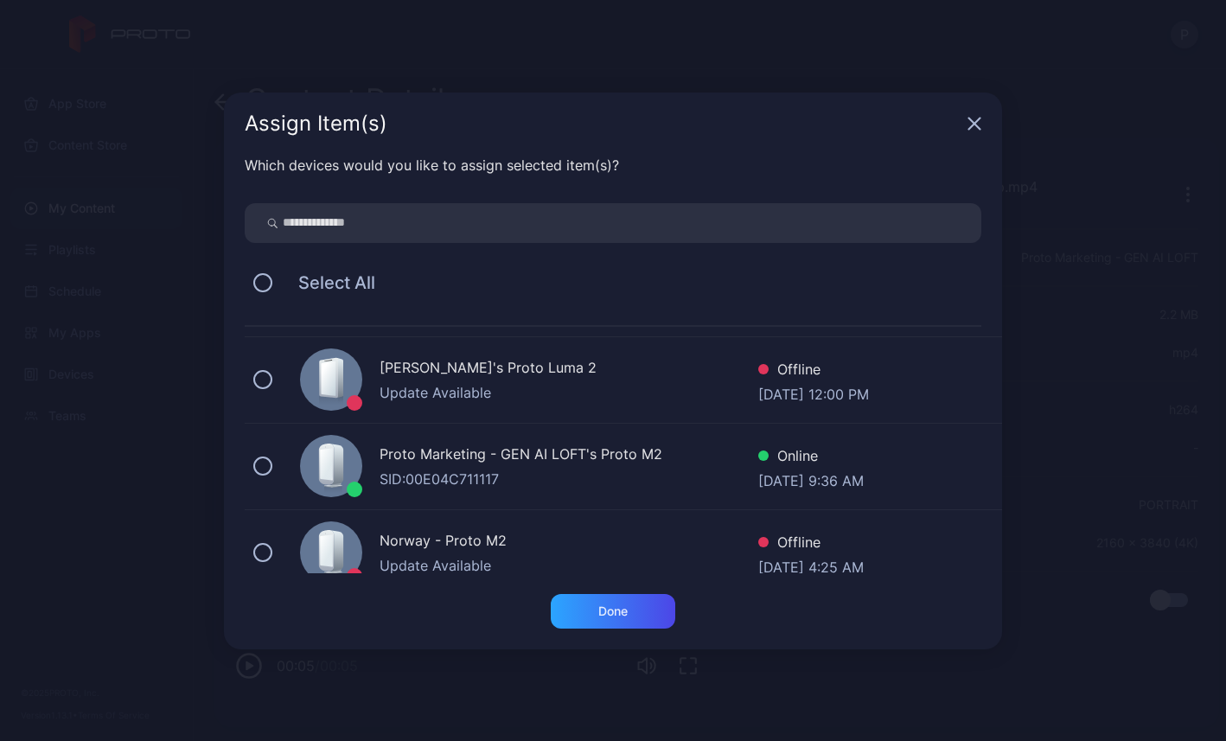
scroll to position [167, 0]
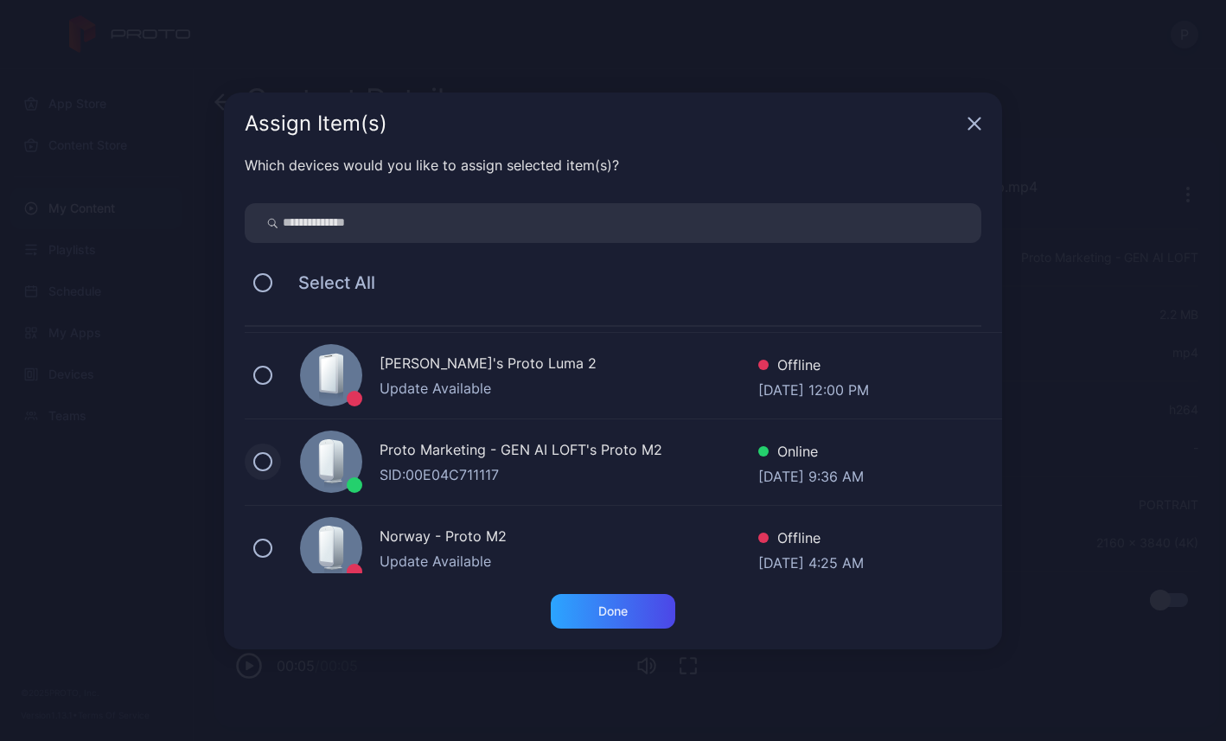
click at [265, 463] on button at bounding box center [262, 461] width 19 height 19
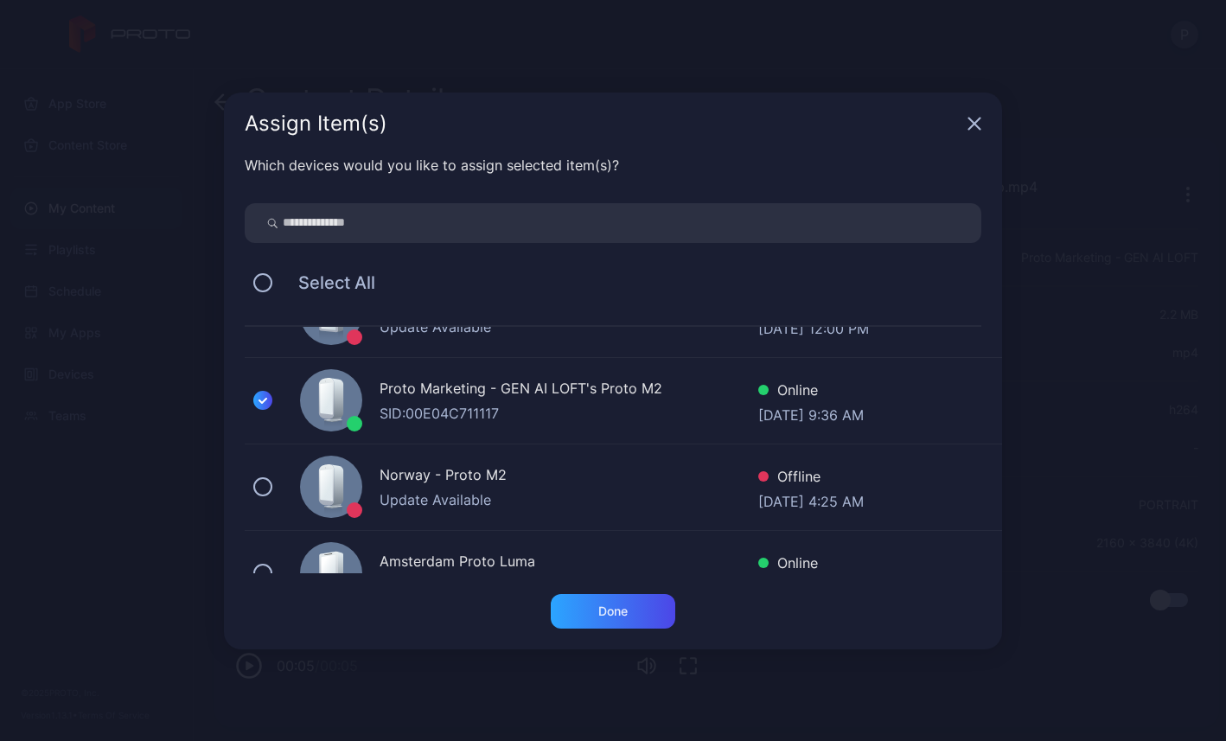
scroll to position [232, 0]
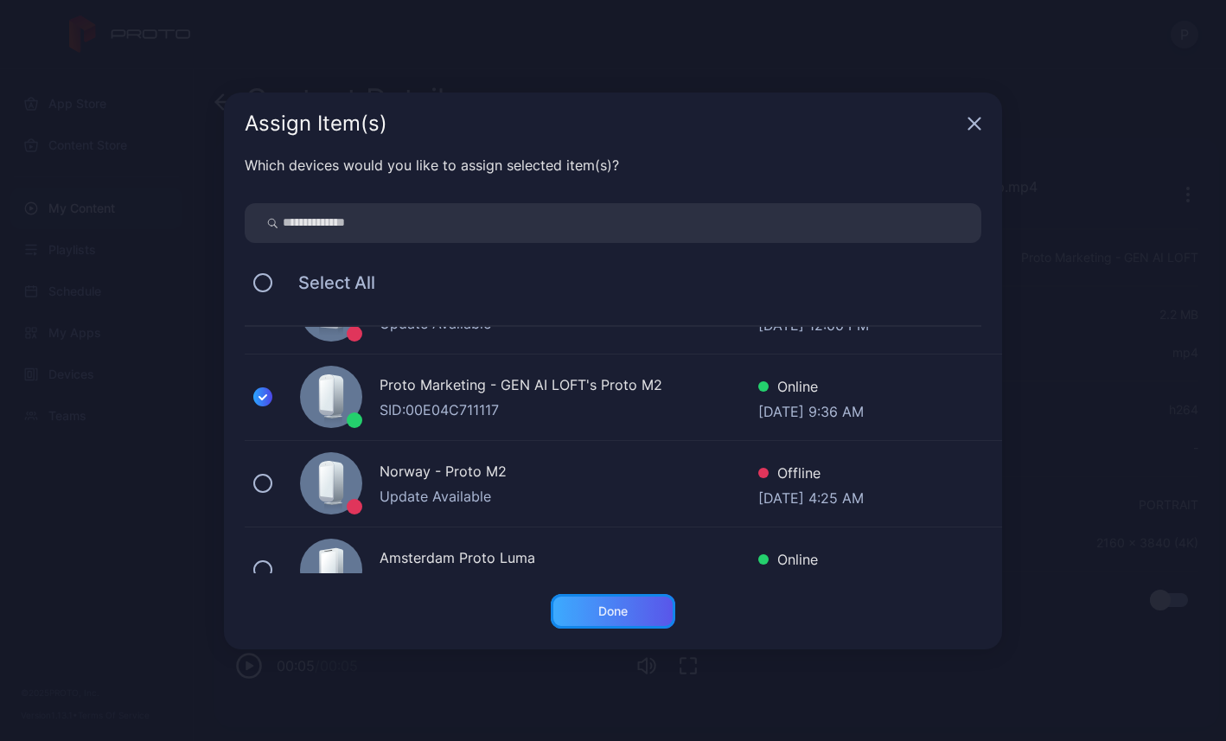
click at [606, 610] on div "Done" at bounding box center [612, 611] width 29 height 14
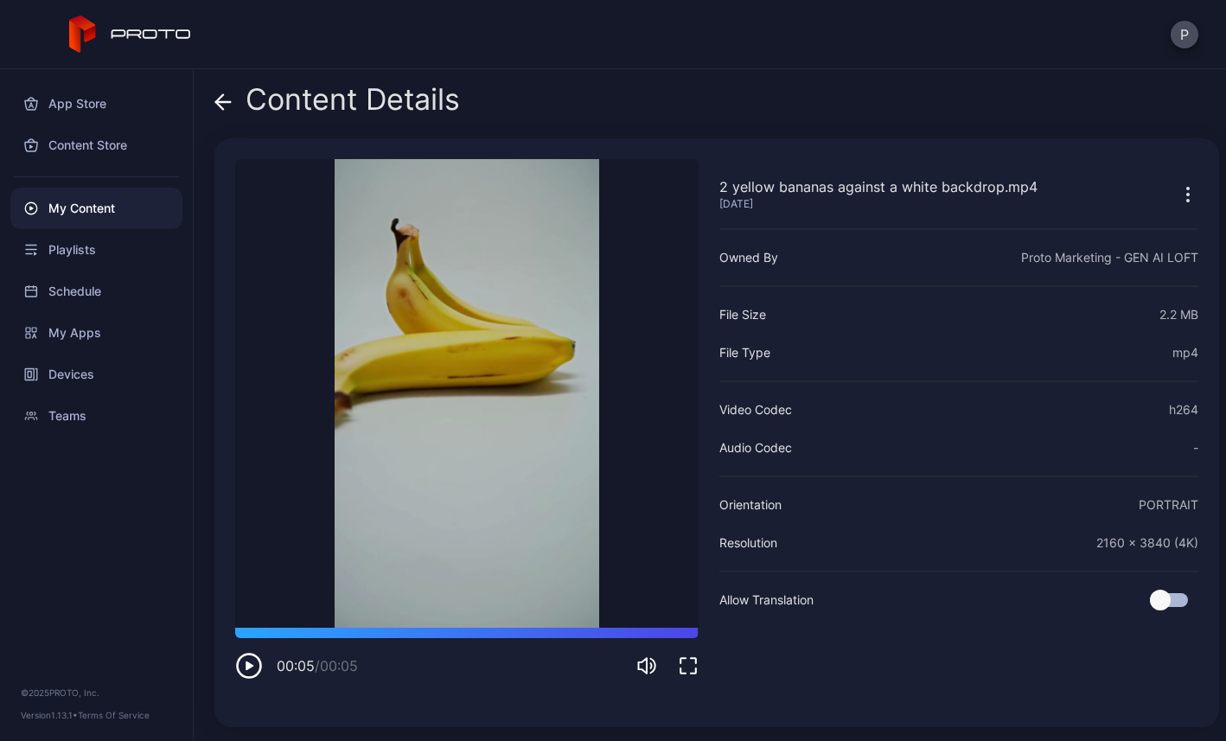
click at [223, 94] on icon at bounding box center [219, 101] width 7 height 15
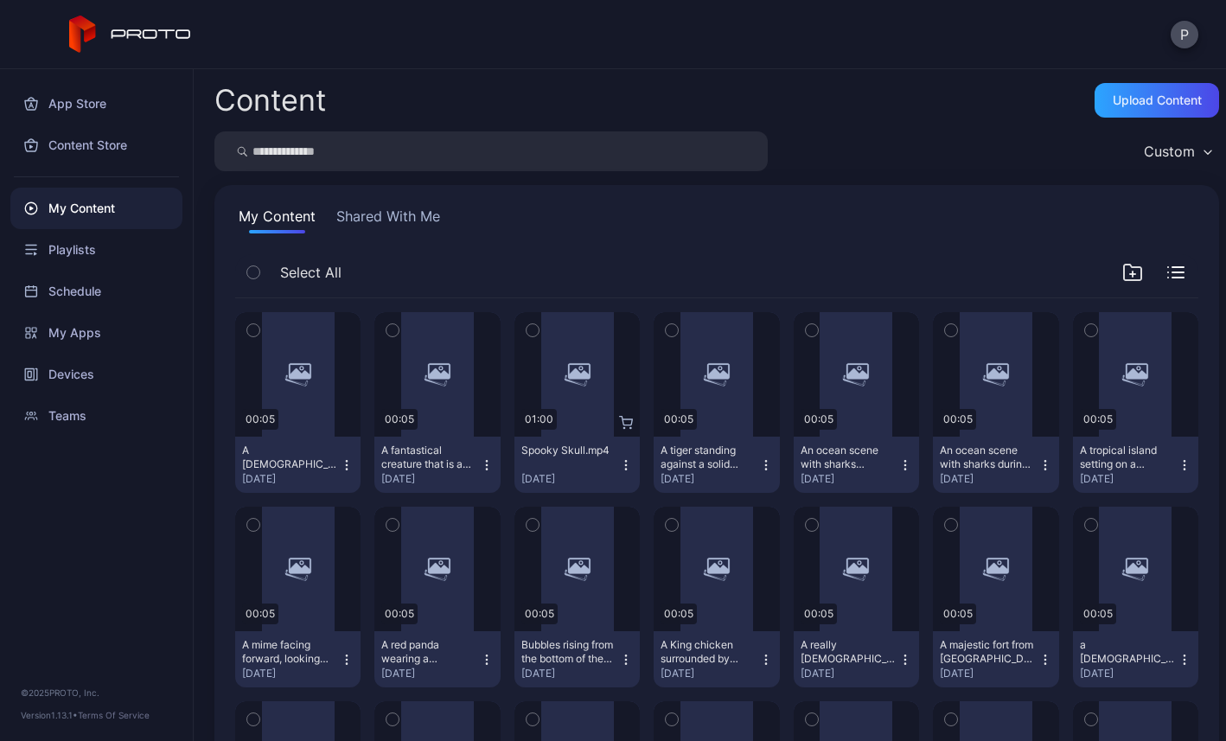
scroll to position [968, 0]
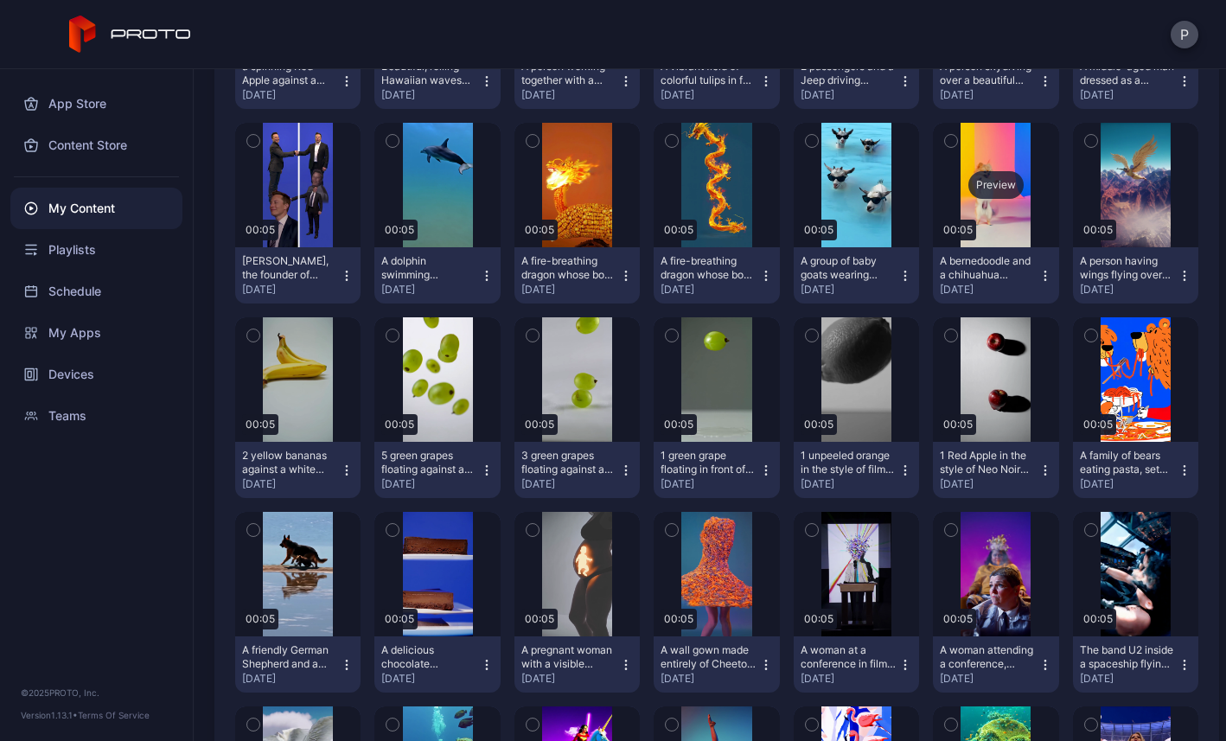
click at [969, 199] on div "Preview" at bounding box center [996, 185] width 55 height 28
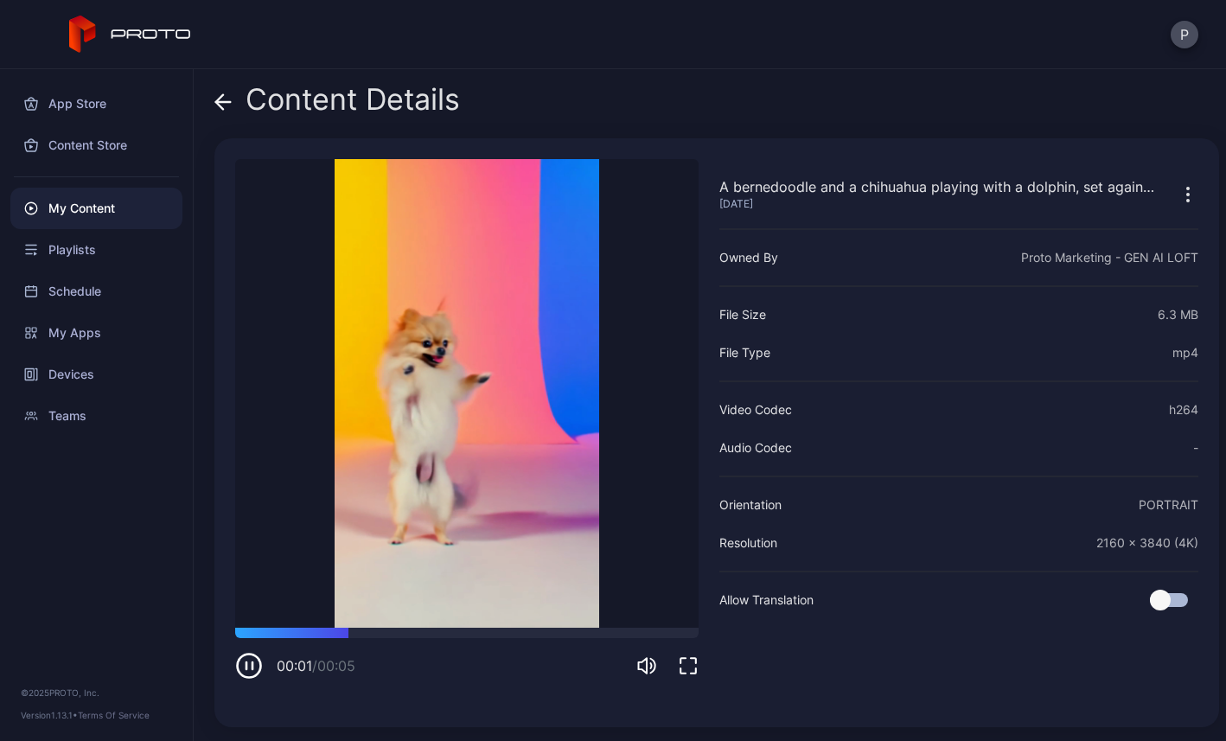
click at [227, 102] on icon at bounding box center [223, 102] width 15 height 0
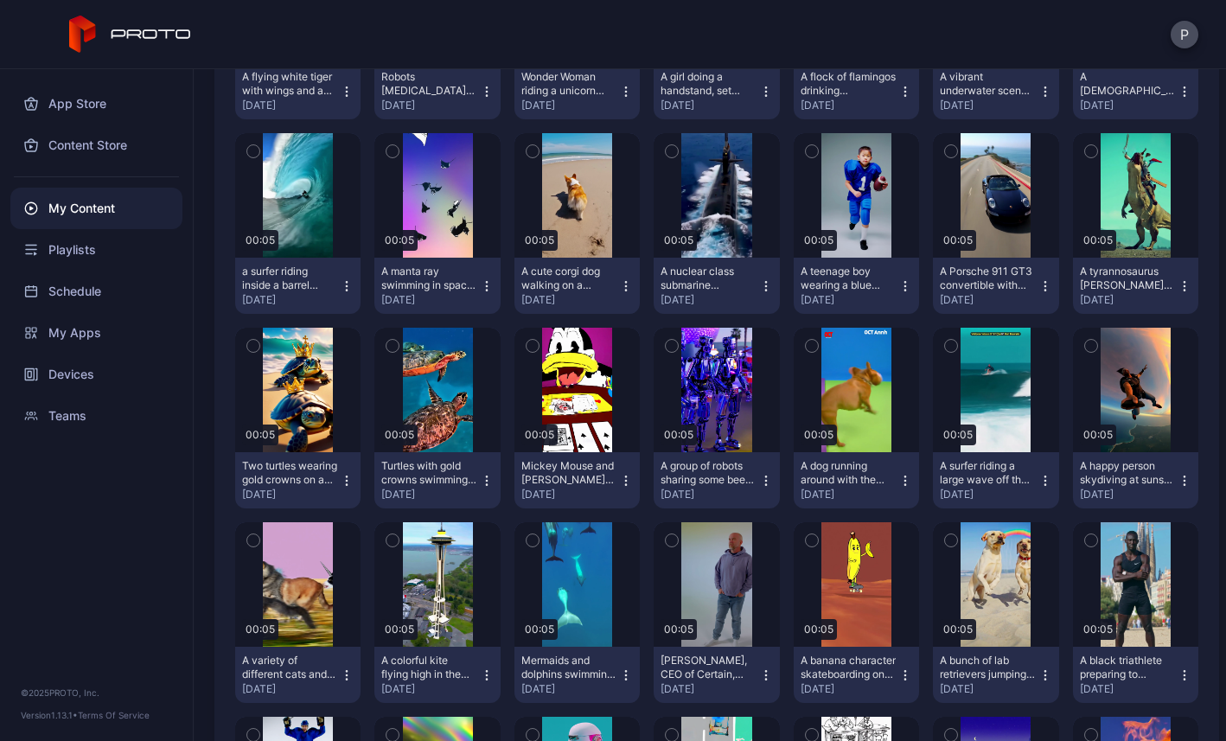
scroll to position [1750, 0]
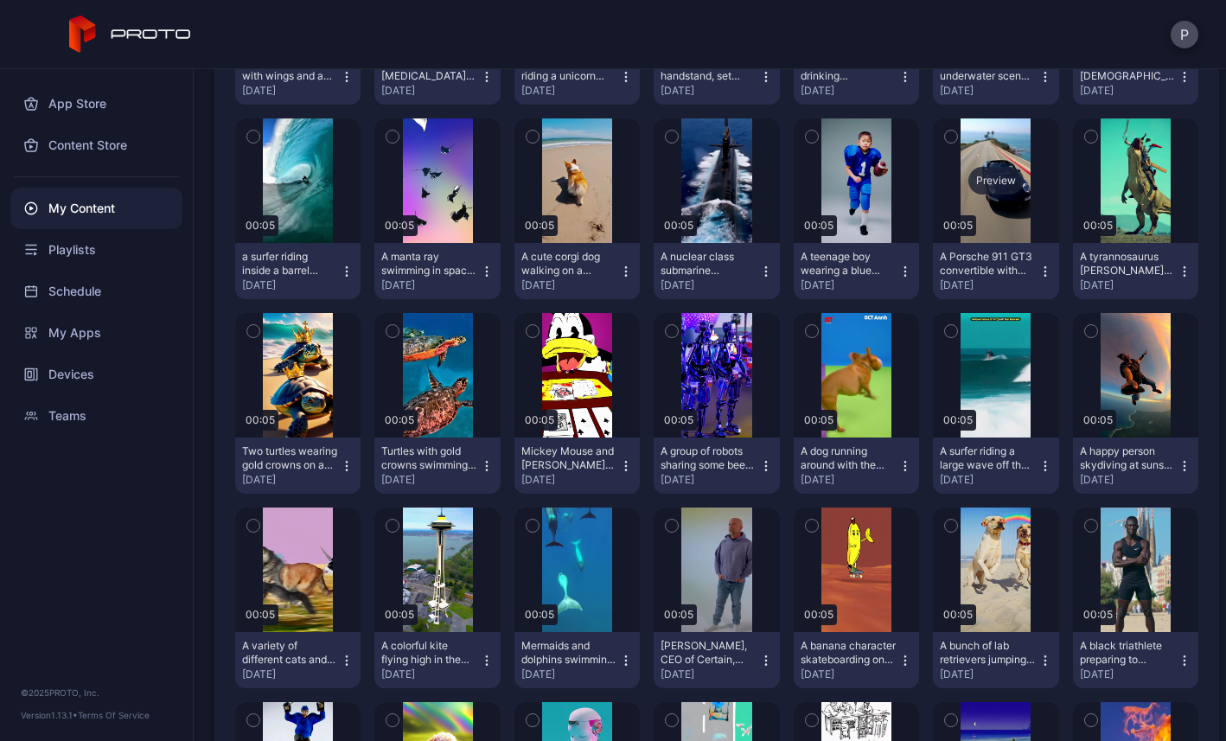
click at [969, 195] on div "Preview" at bounding box center [996, 181] width 55 height 28
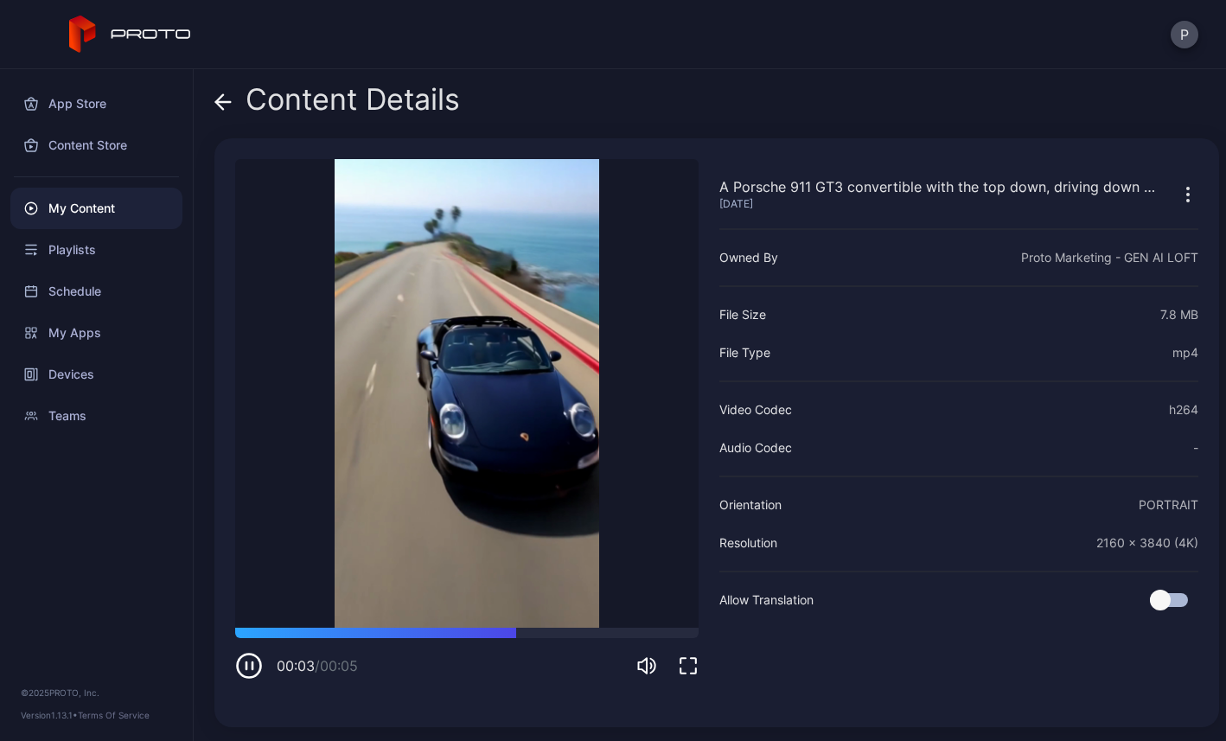
click at [1178, 188] on icon "button" at bounding box center [1188, 194] width 21 height 21
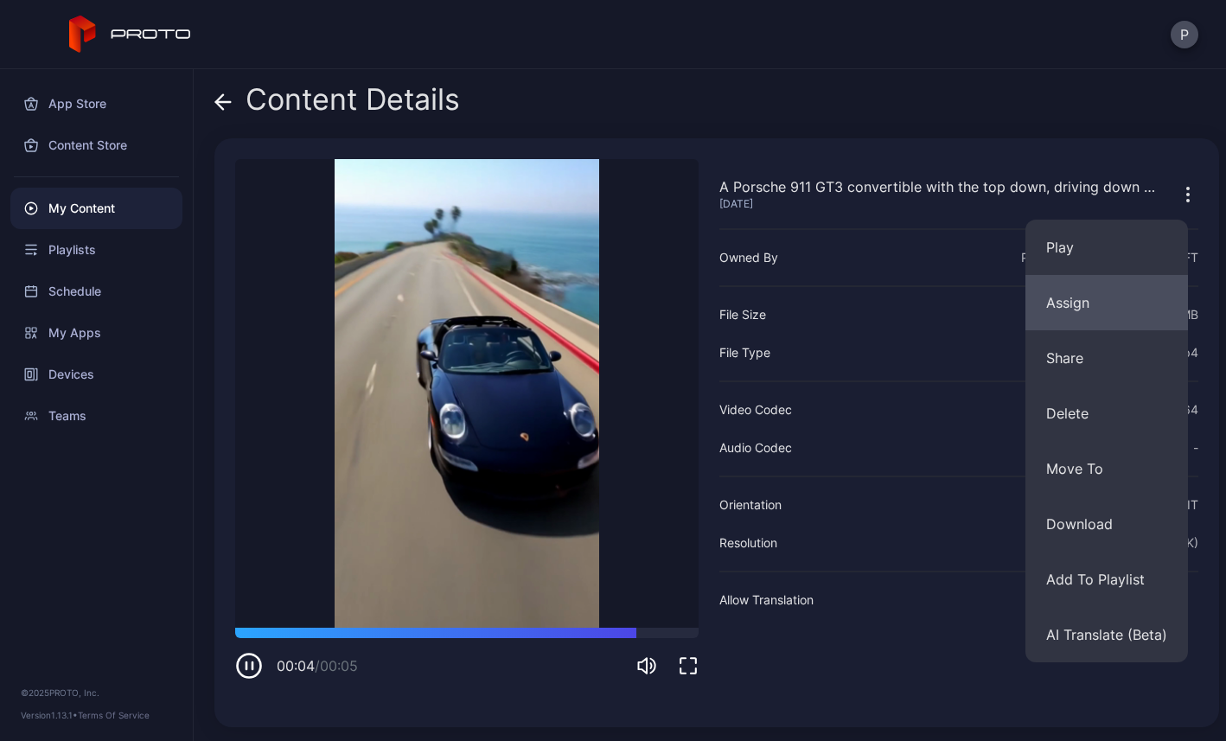
click at [1091, 296] on button "Assign" at bounding box center [1107, 302] width 163 height 55
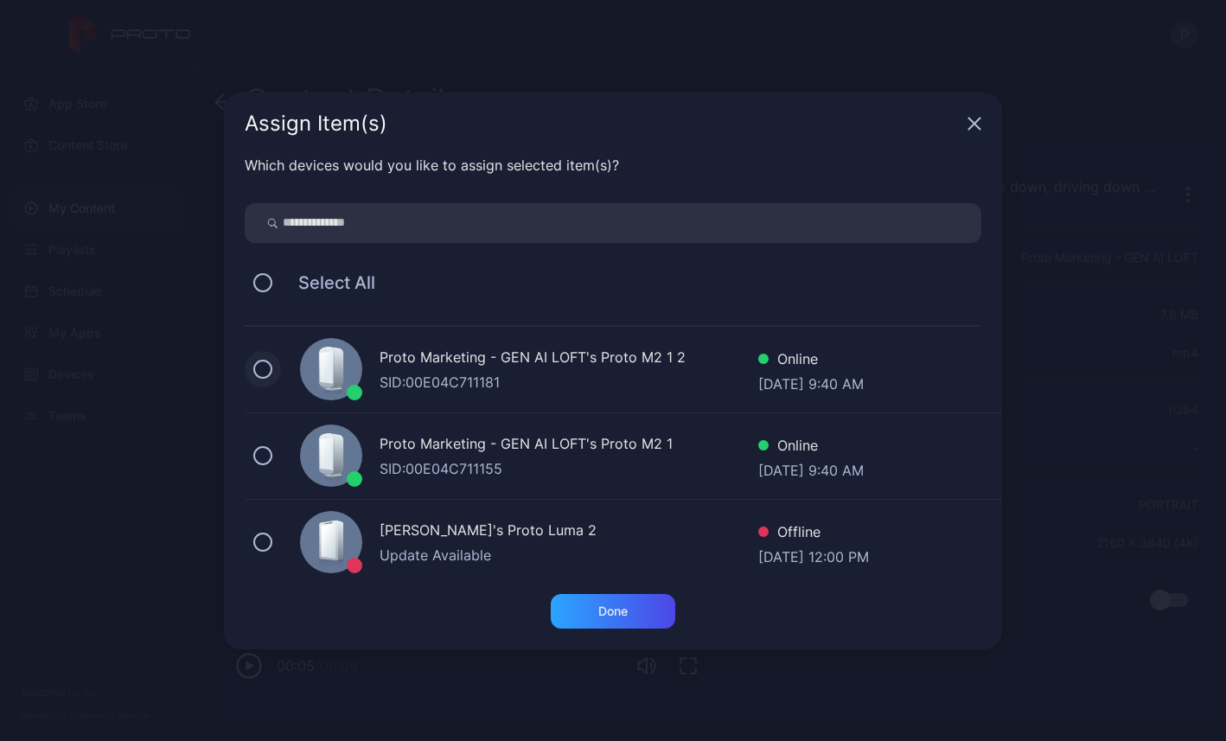
click at [267, 368] on button at bounding box center [262, 369] width 19 height 19
click at [265, 451] on button at bounding box center [262, 455] width 19 height 19
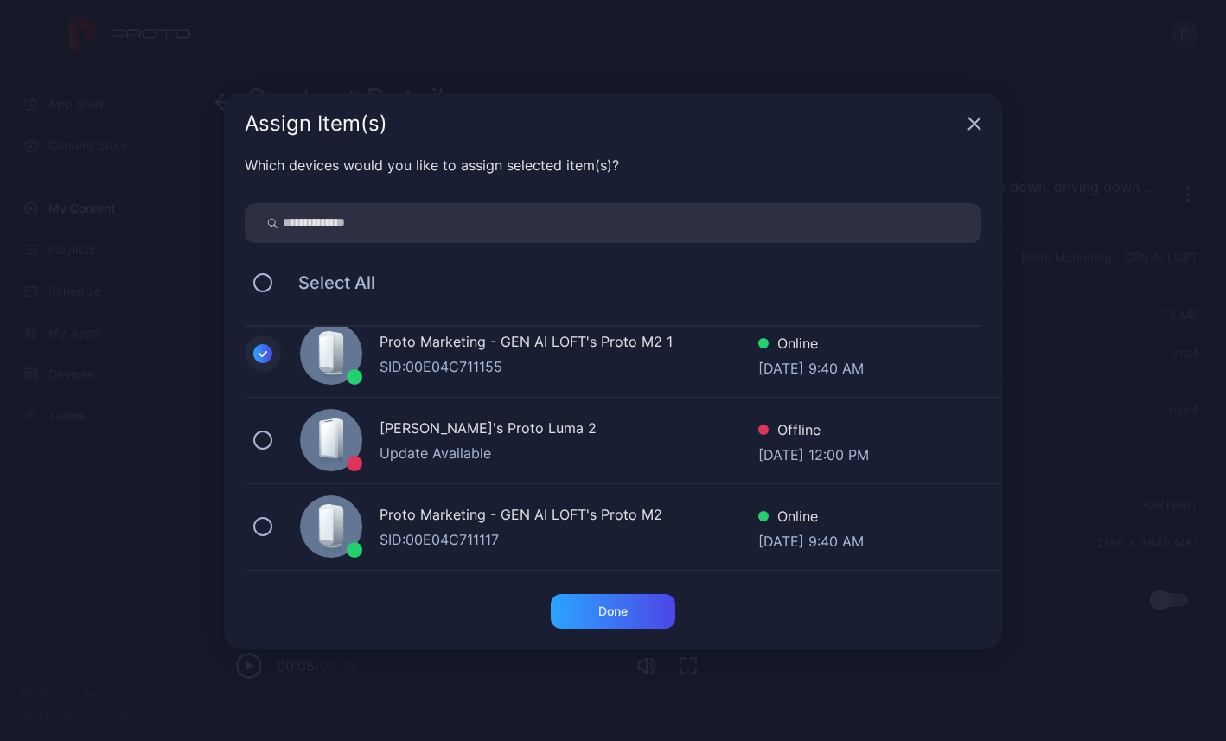
scroll to position [116, 0]
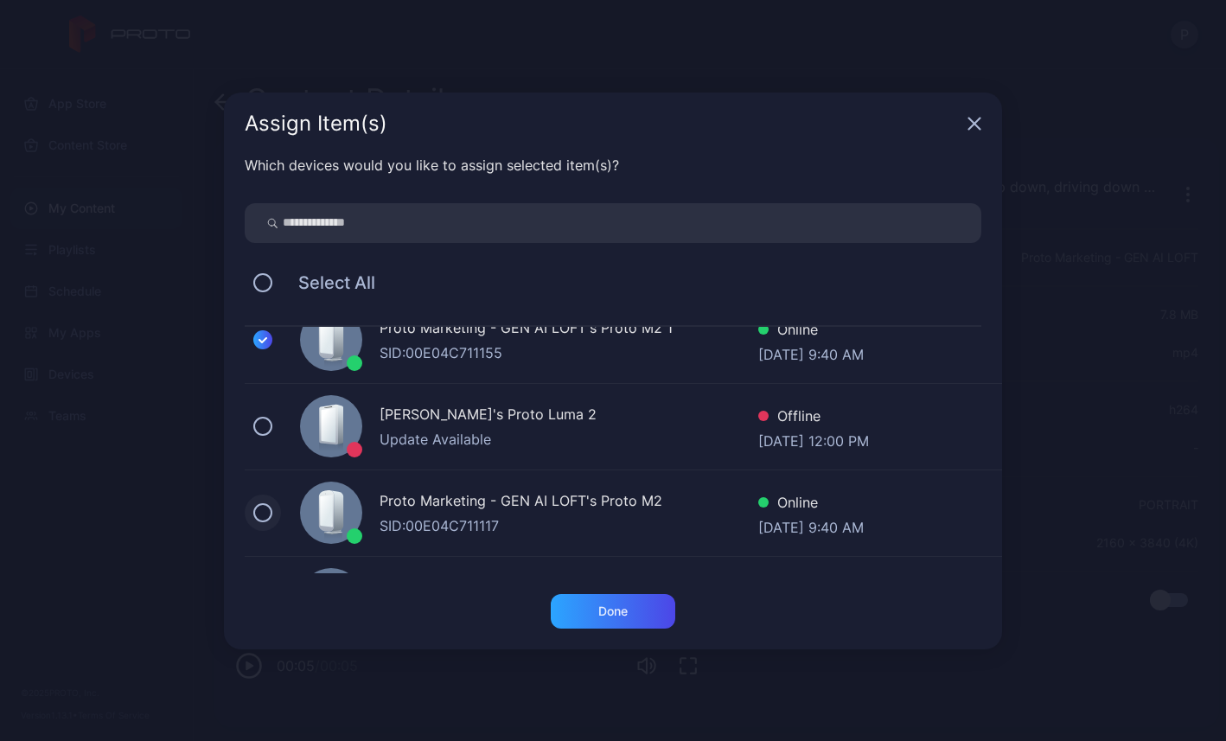
click at [262, 514] on button at bounding box center [262, 512] width 19 height 19
click at [578, 606] on div "Done" at bounding box center [613, 611] width 125 height 35
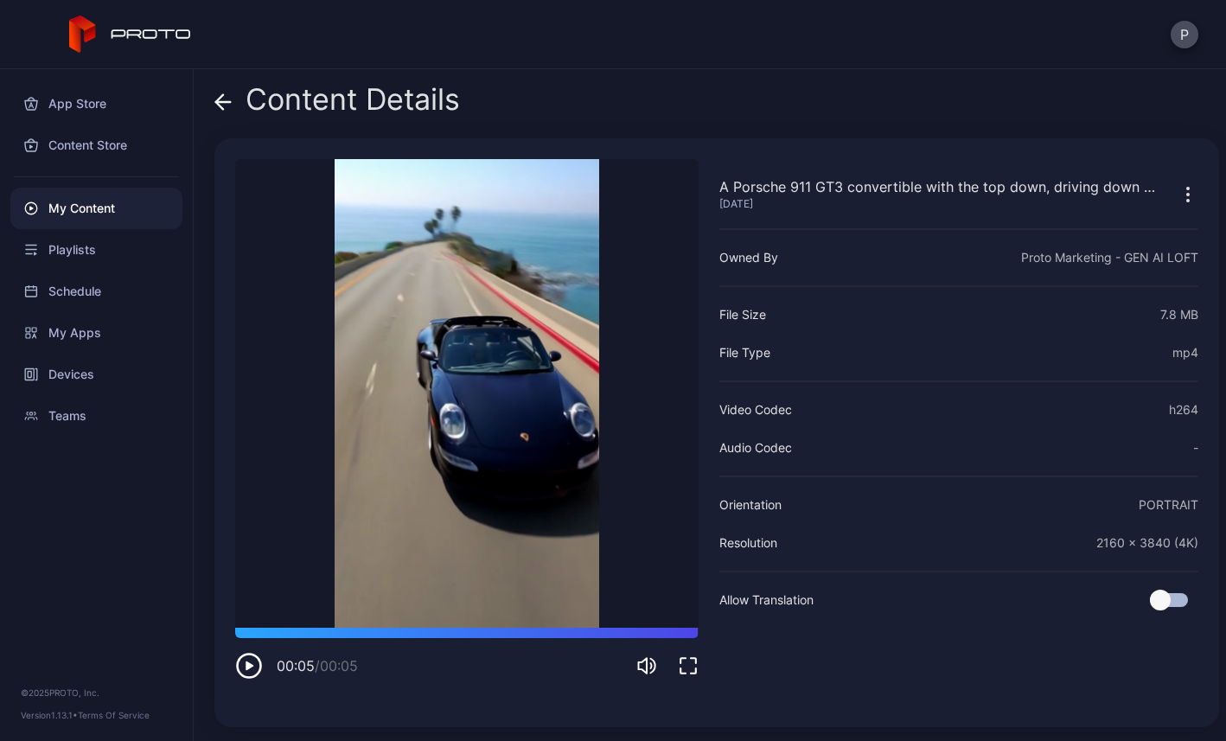
click at [218, 102] on icon at bounding box center [223, 102] width 15 height 0
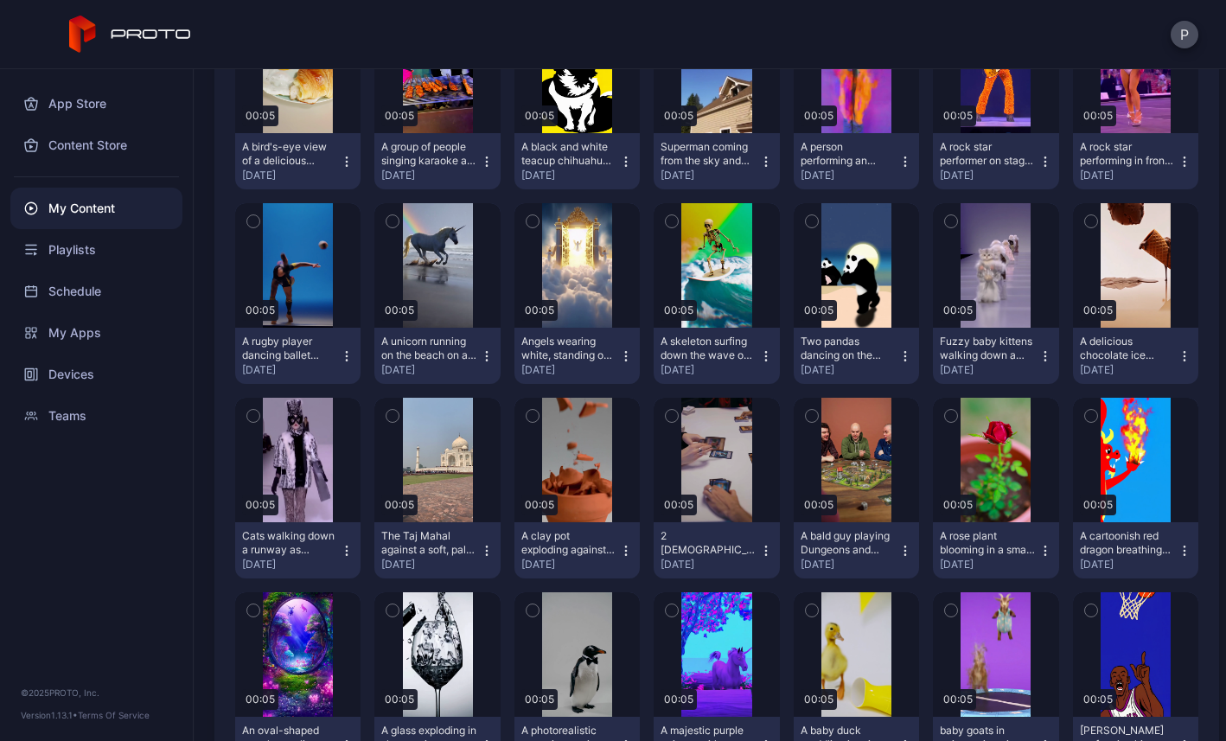
scroll to position [2640, 0]
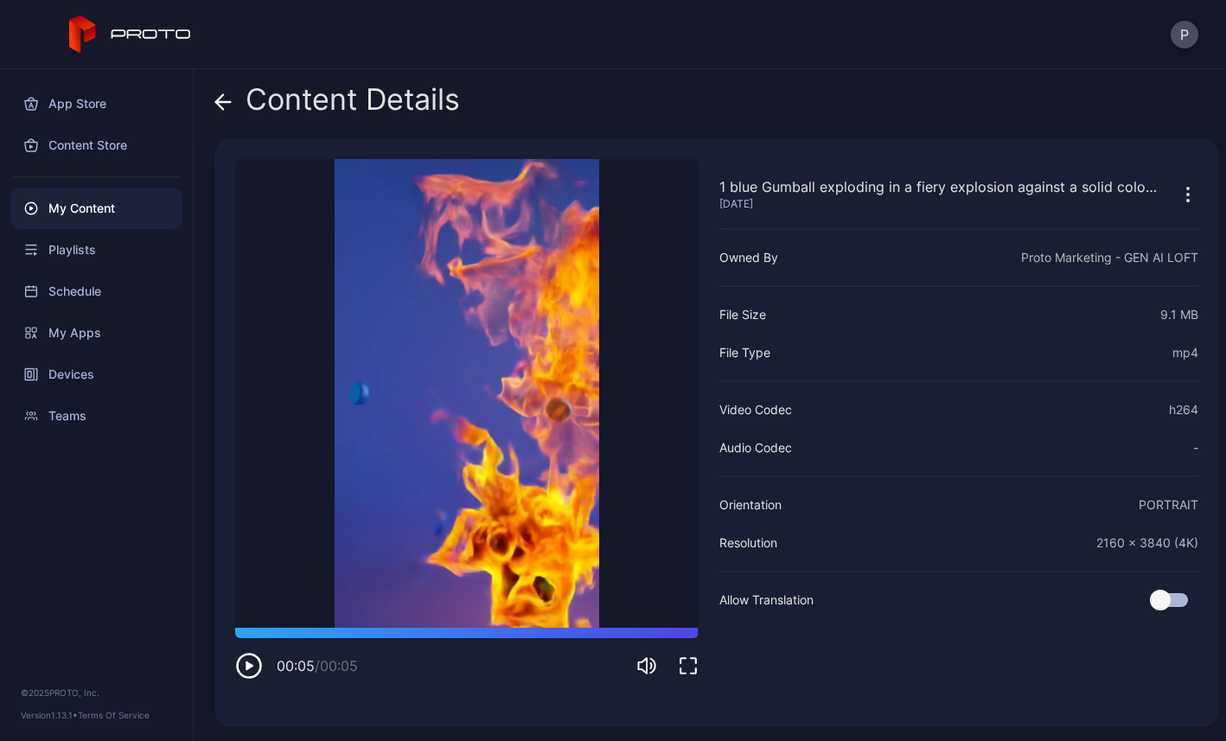
click at [1178, 190] on icon "button" at bounding box center [1188, 194] width 21 height 21
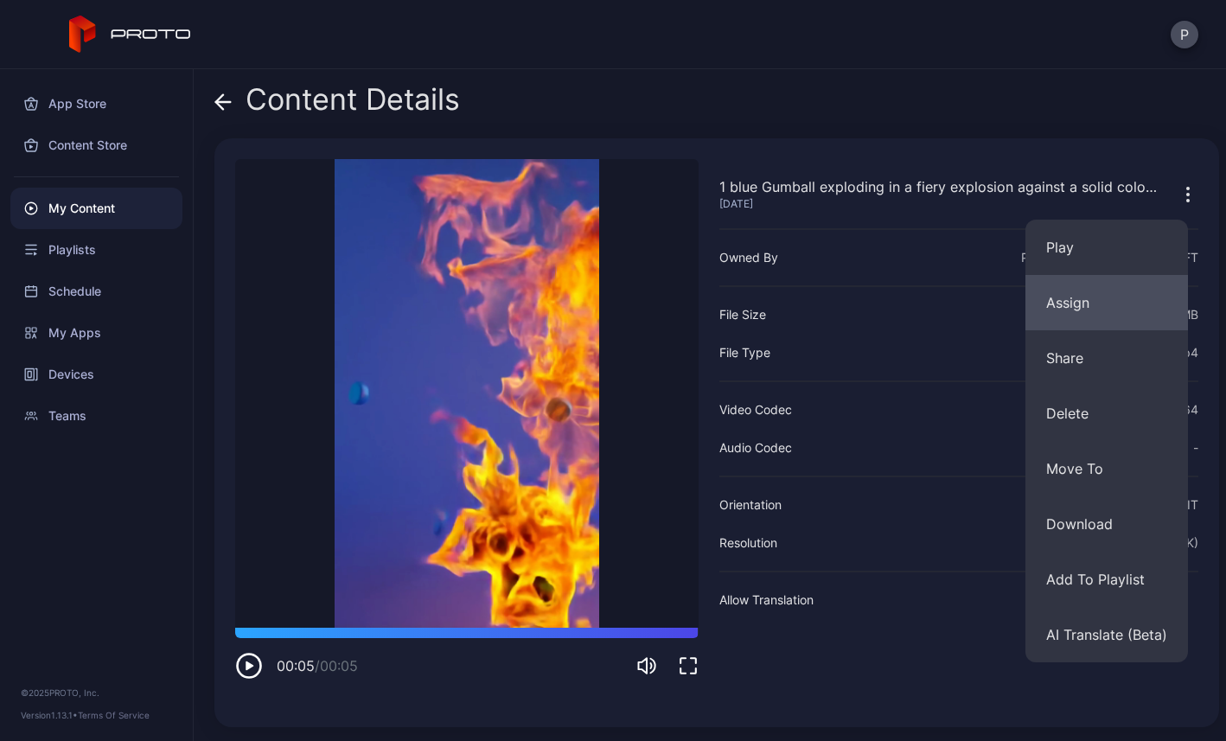
click at [1110, 292] on button "Assign" at bounding box center [1107, 302] width 163 height 55
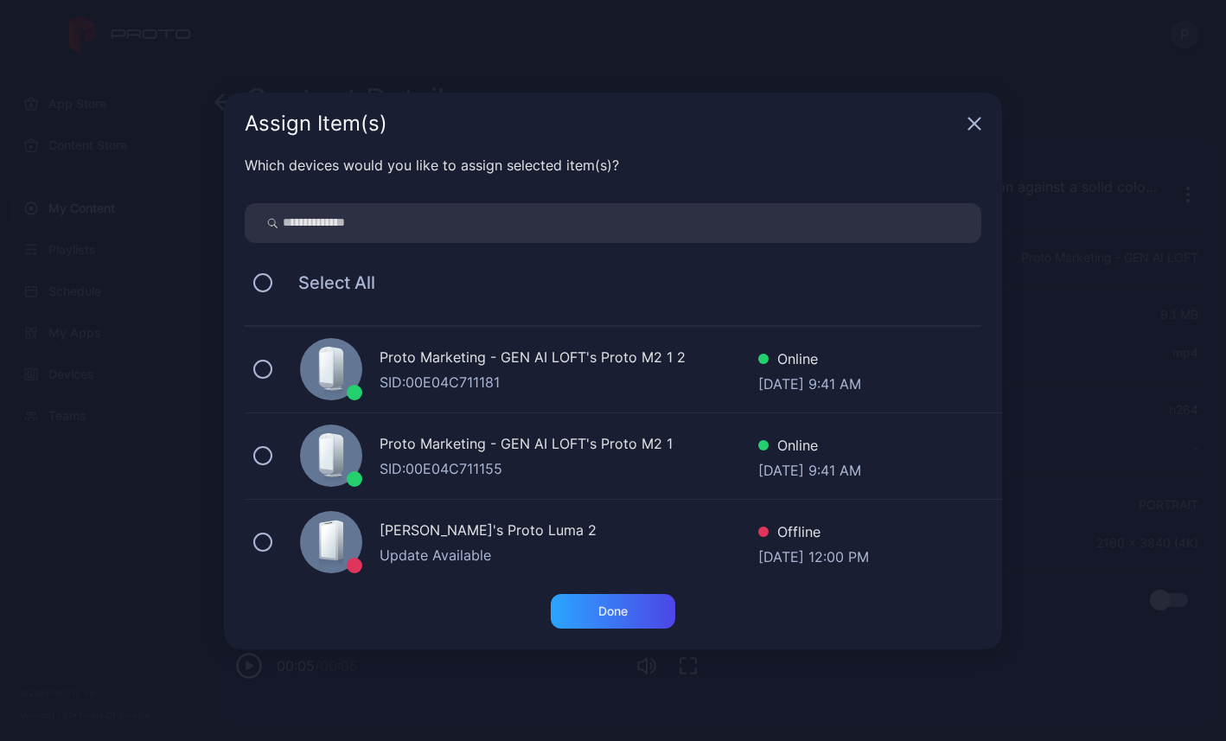
click at [272, 366] on div "Proto Marketing - GEN AI LOFT's Proto M2 1 2 SID: 00E04C711181 Online [DATE] 9:…" at bounding box center [624, 370] width 758 height 86
click at [256, 469] on div "Proto Marketing - GEN AI LOFT's Proto M2 1 SID: 00E04C711155 Online [DATE] 9:41…" at bounding box center [624, 456] width 758 height 86
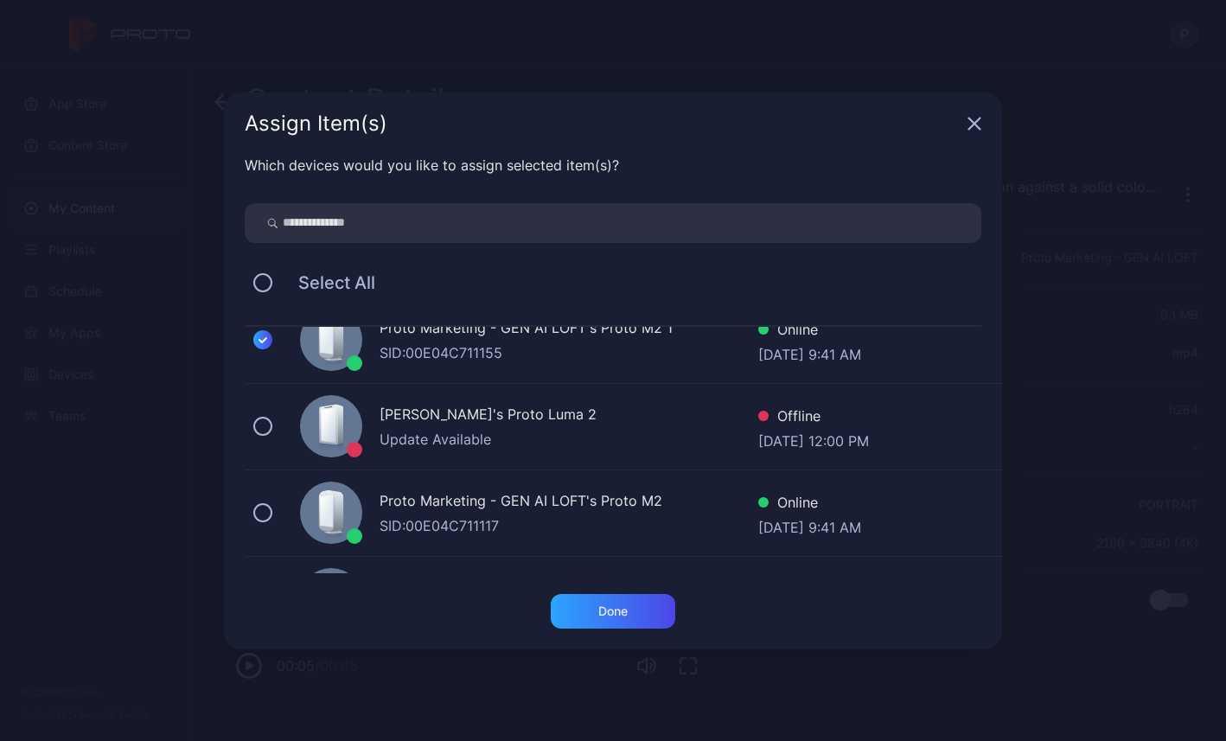
scroll to position [184, 0]
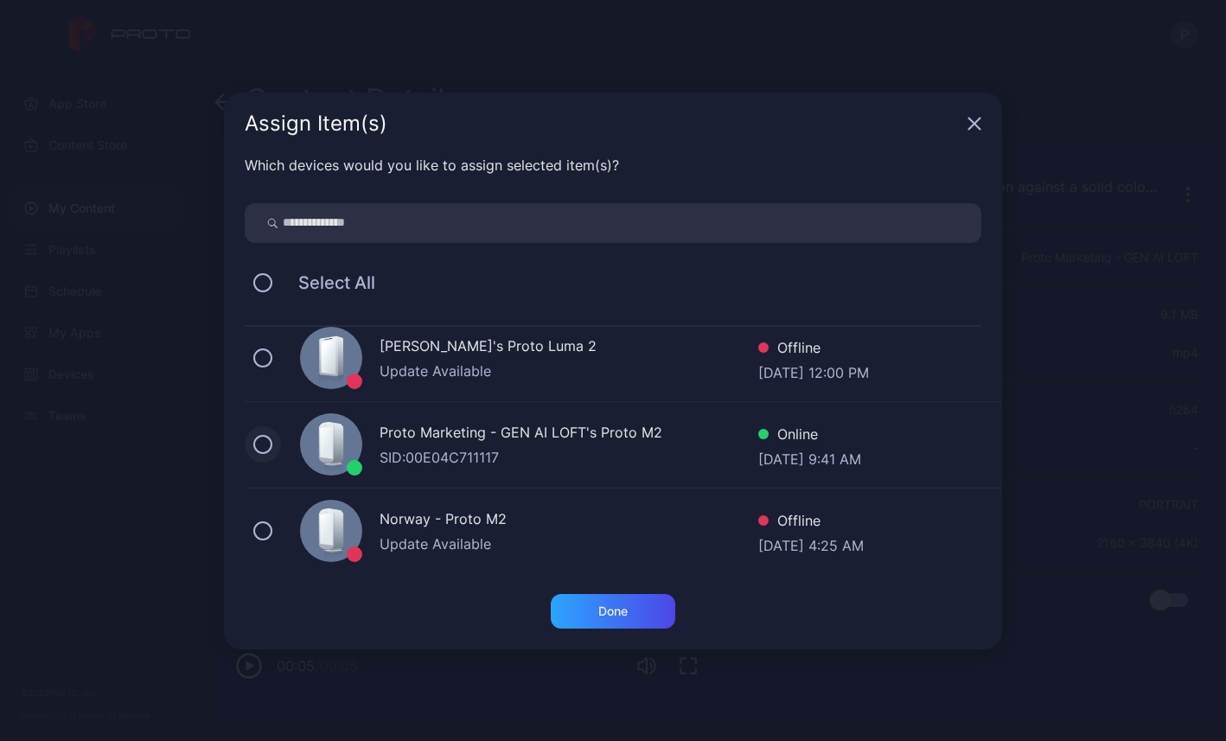
click at [261, 448] on button at bounding box center [262, 444] width 19 height 19
click at [626, 617] on div "Done" at bounding box center [612, 611] width 29 height 14
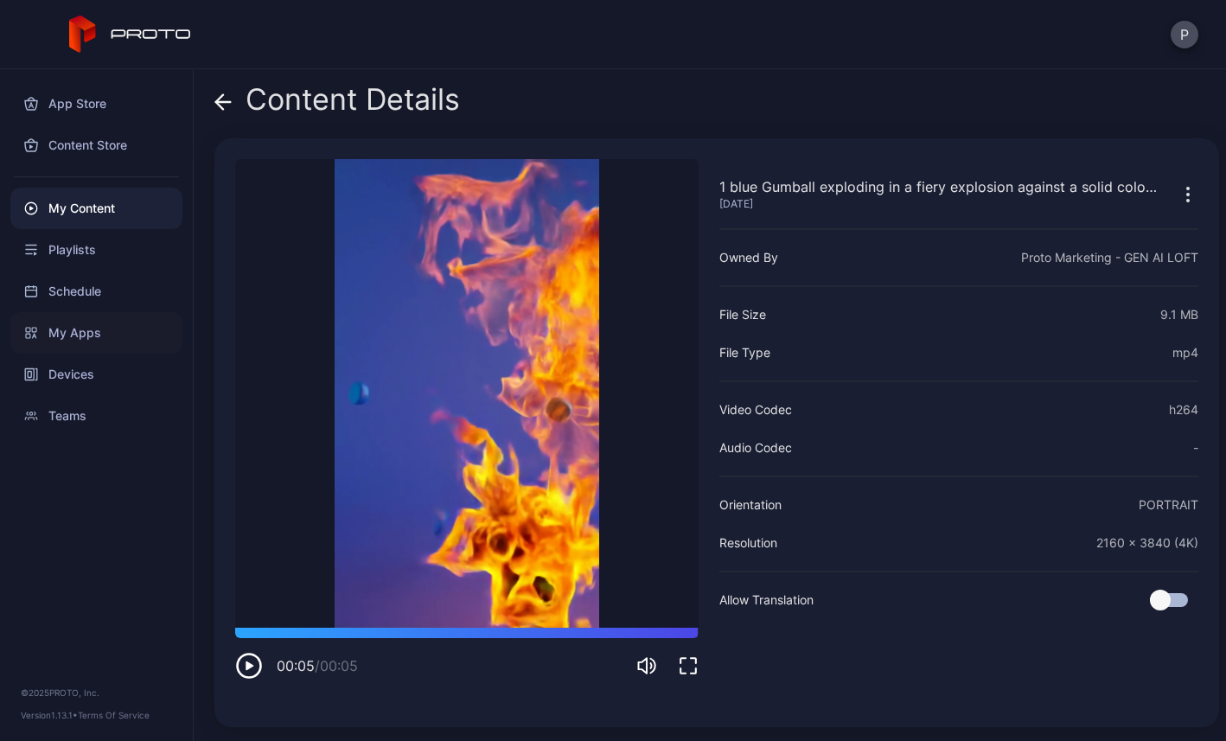
click at [74, 324] on div "My Apps" at bounding box center [96, 333] width 172 height 42
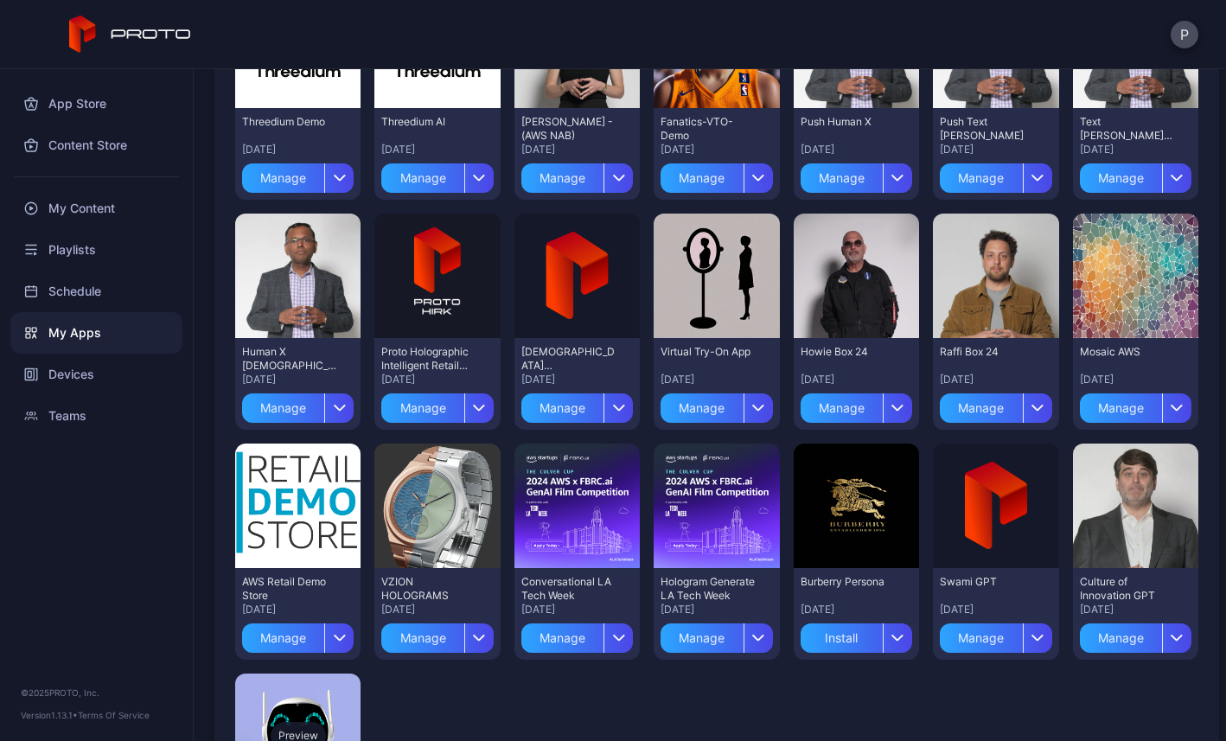
scroll to position [502, 0]
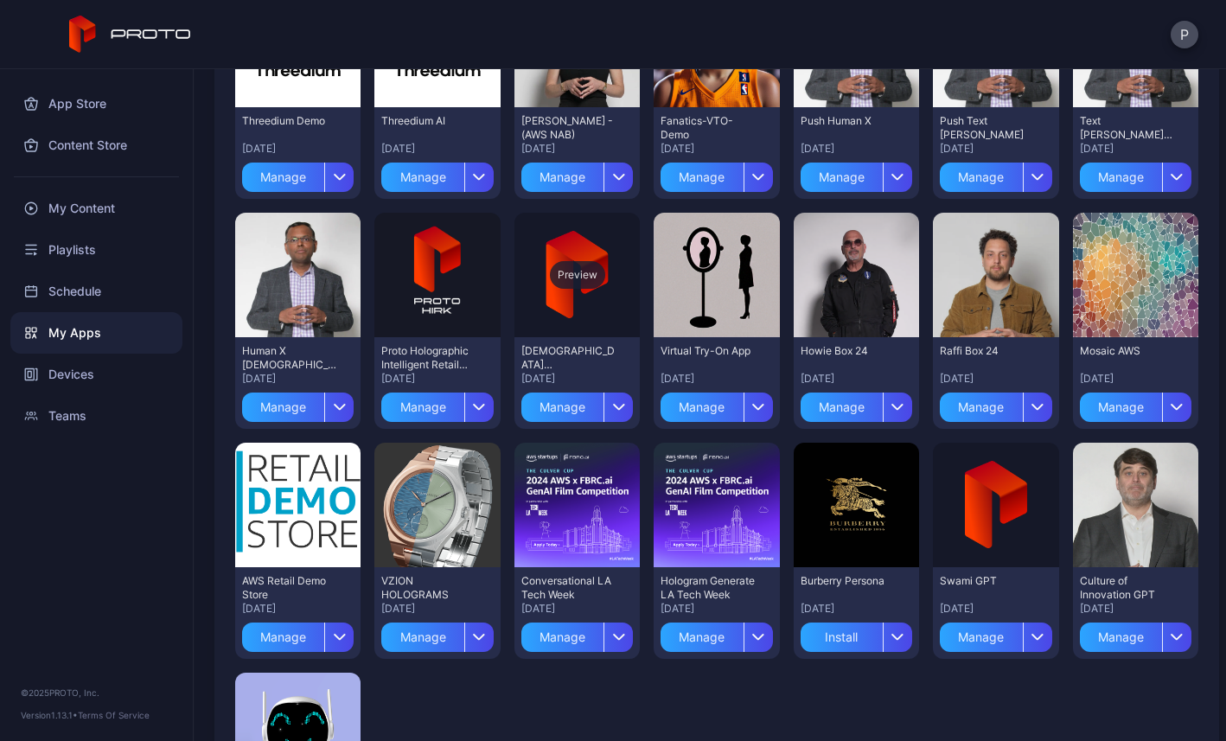
click at [640, 296] on div "Preview" at bounding box center [577, 275] width 125 height 125
